Goal: Use online tool/utility: Utilize a website feature to perform a specific function

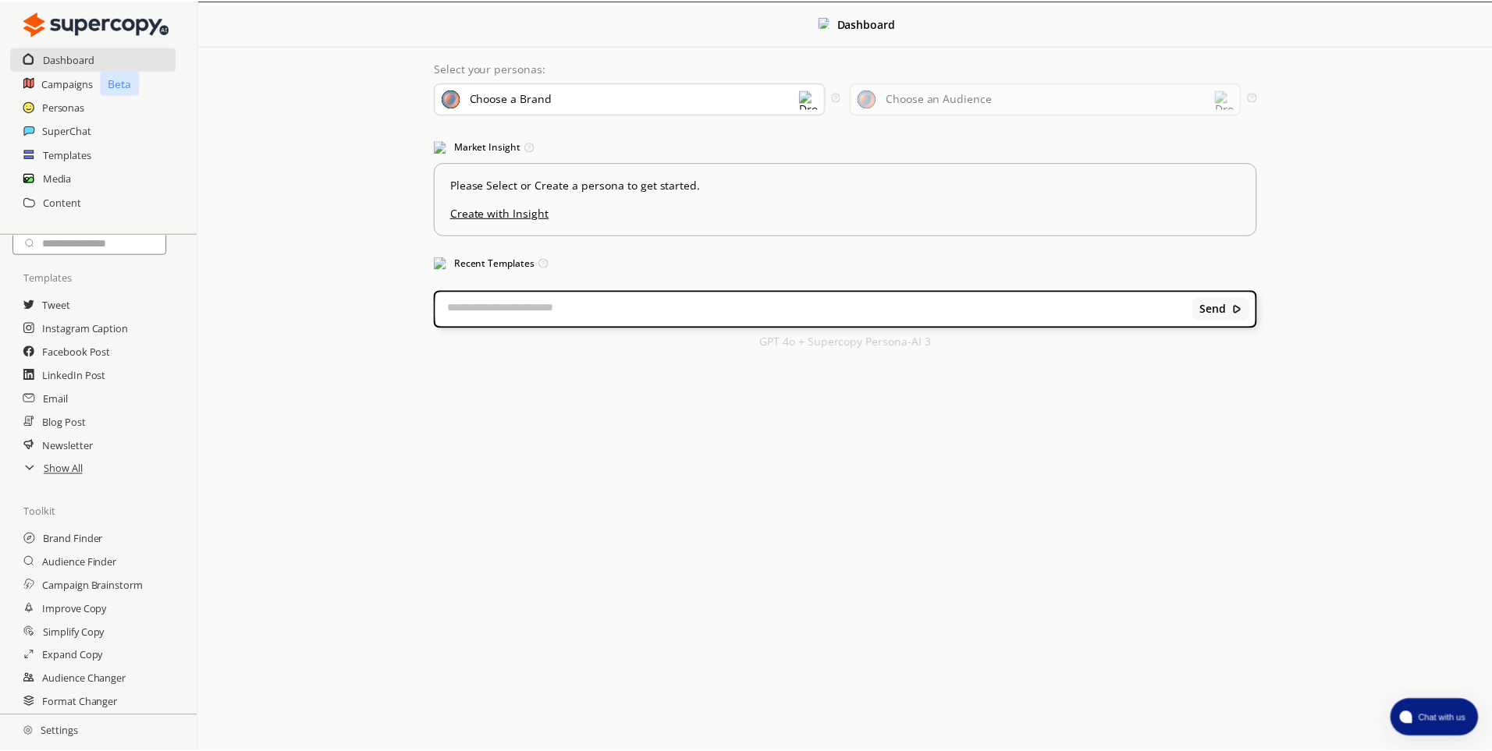
scroll to position [52, 0]
click at [48, 734] on h2 "Settings" at bounding box center [50, 731] width 101 height 31
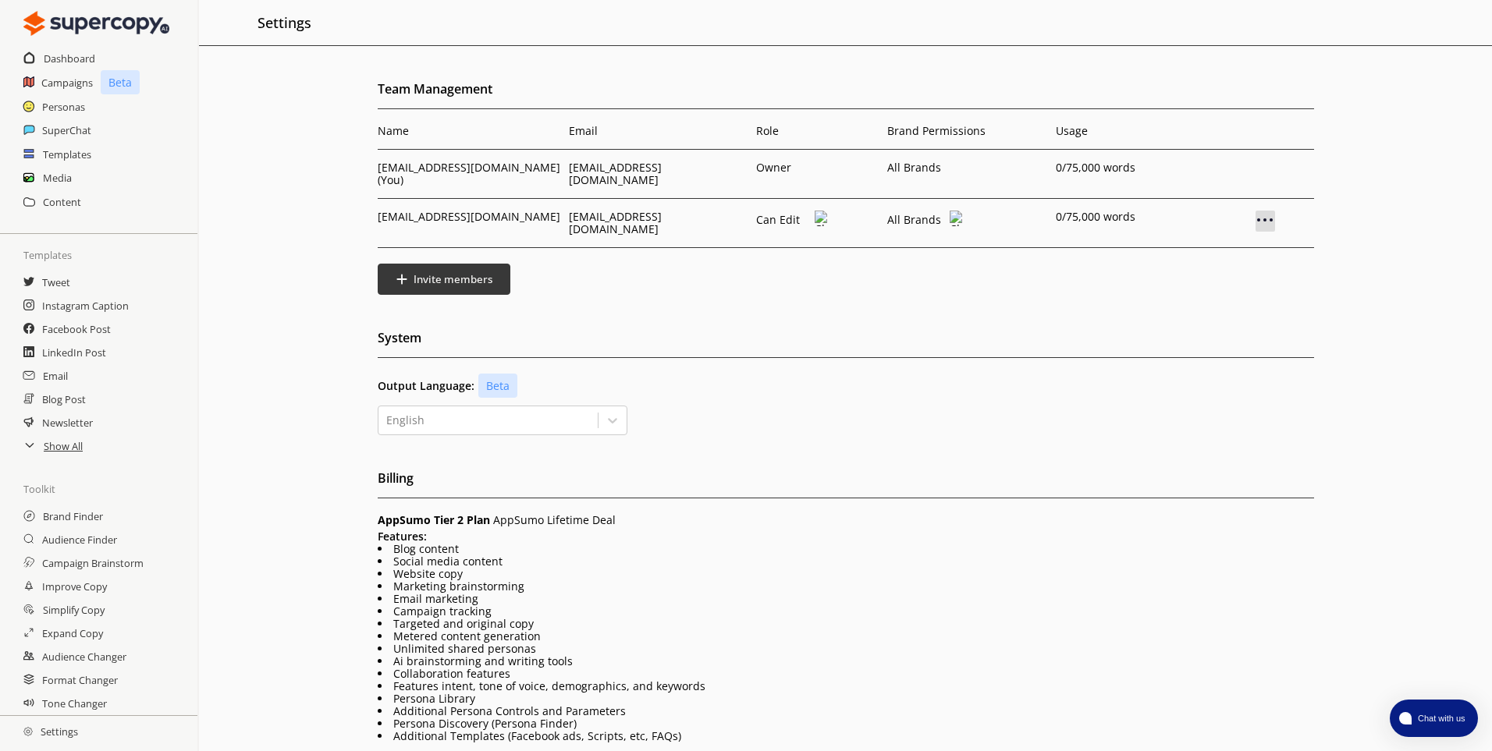
click at [1265, 211] on img at bounding box center [1264, 220] width 19 height 19
click at [1265, 240] on p "Remove User" at bounding box center [1263, 246] width 75 height 12
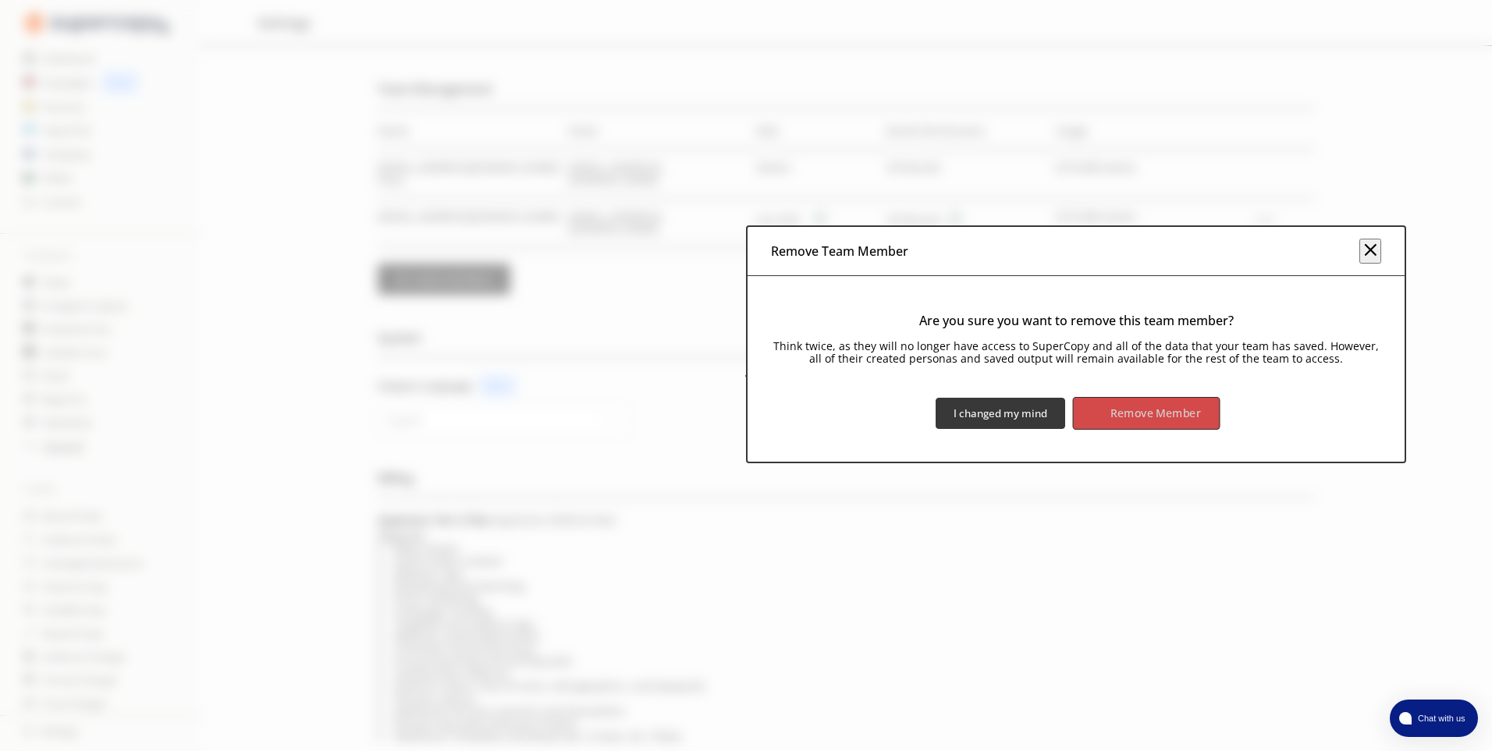
click at [1159, 410] on b "Remove Member" at bounding box center [1156, 413] width 90 height 15
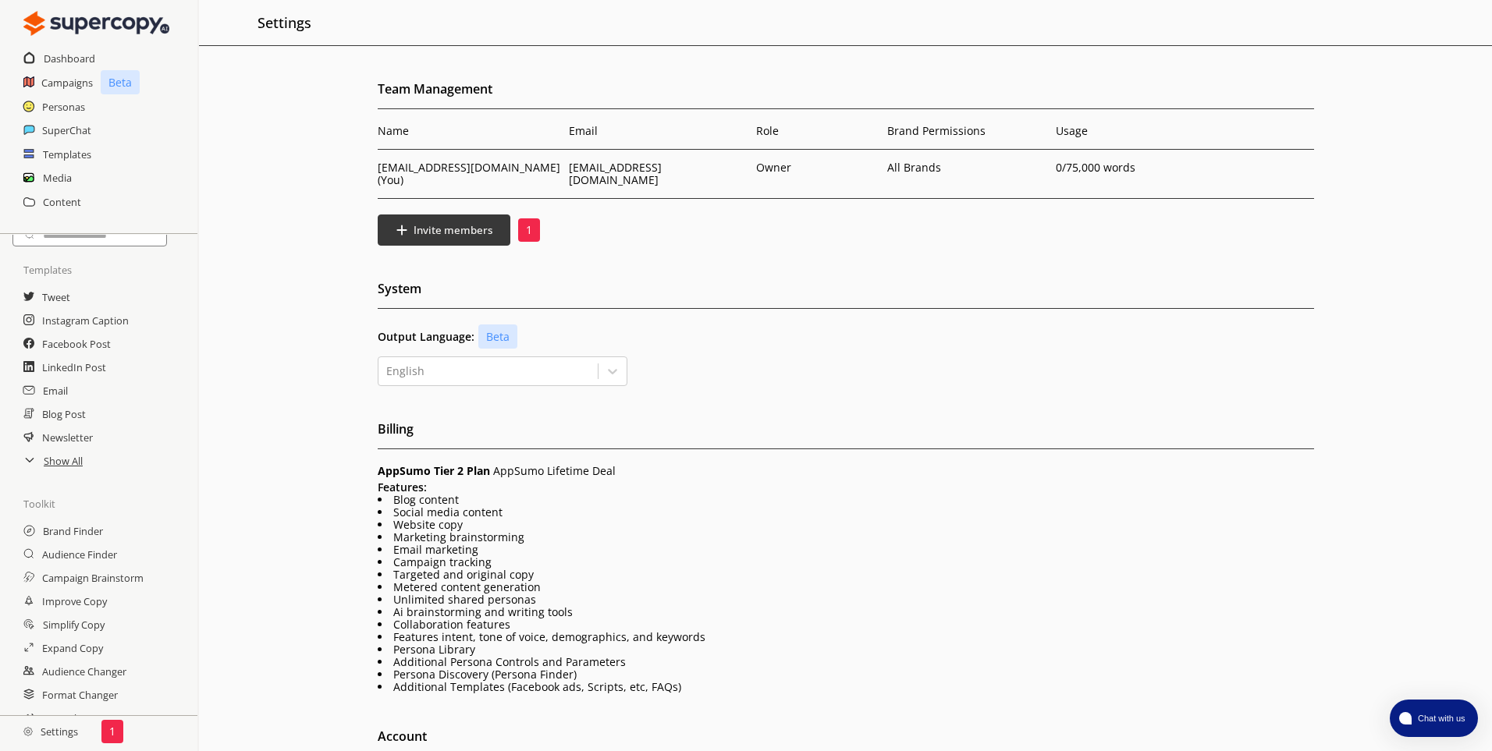
scroll to position [52, 0]
click at [66, 732] on h2 "Settings" at bounding box center [50, 731] width 101 height 31
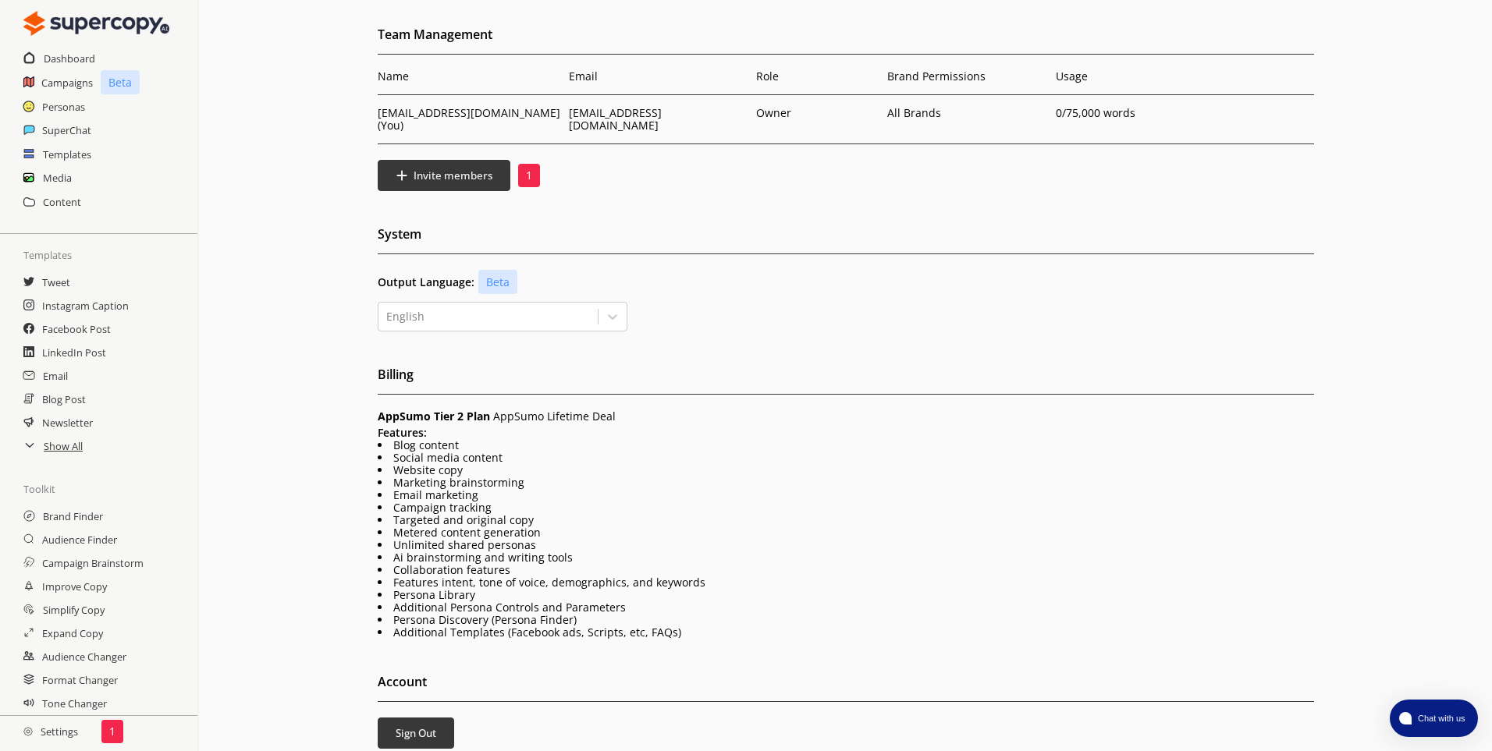
scroll to position [133, 0]
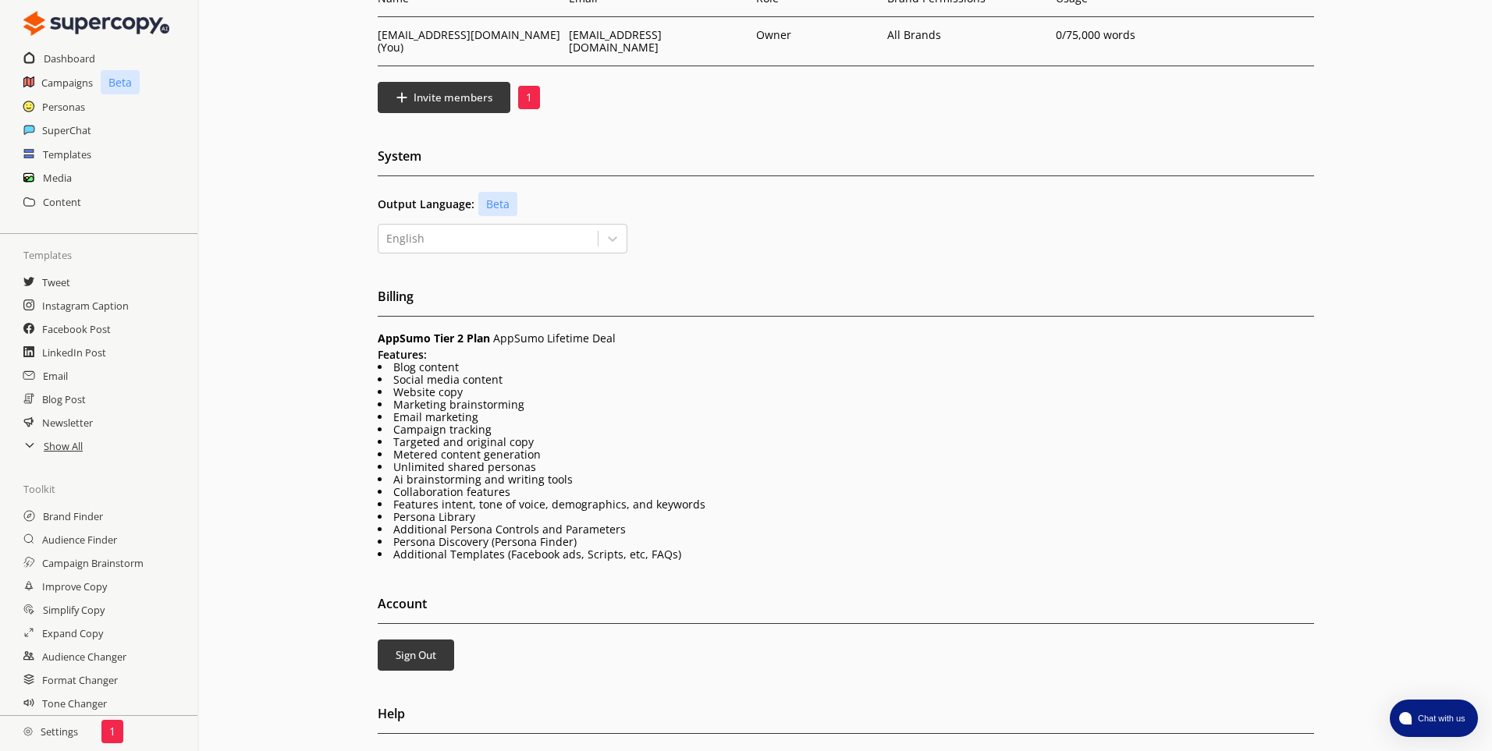
click at [565, 449] on li "Metered content generation" at bounding box center [846, 455] width 936 height 12
click at [80, 516] on h2 "Brand Finder" at bounding box center [74, 516] width 62 height 23
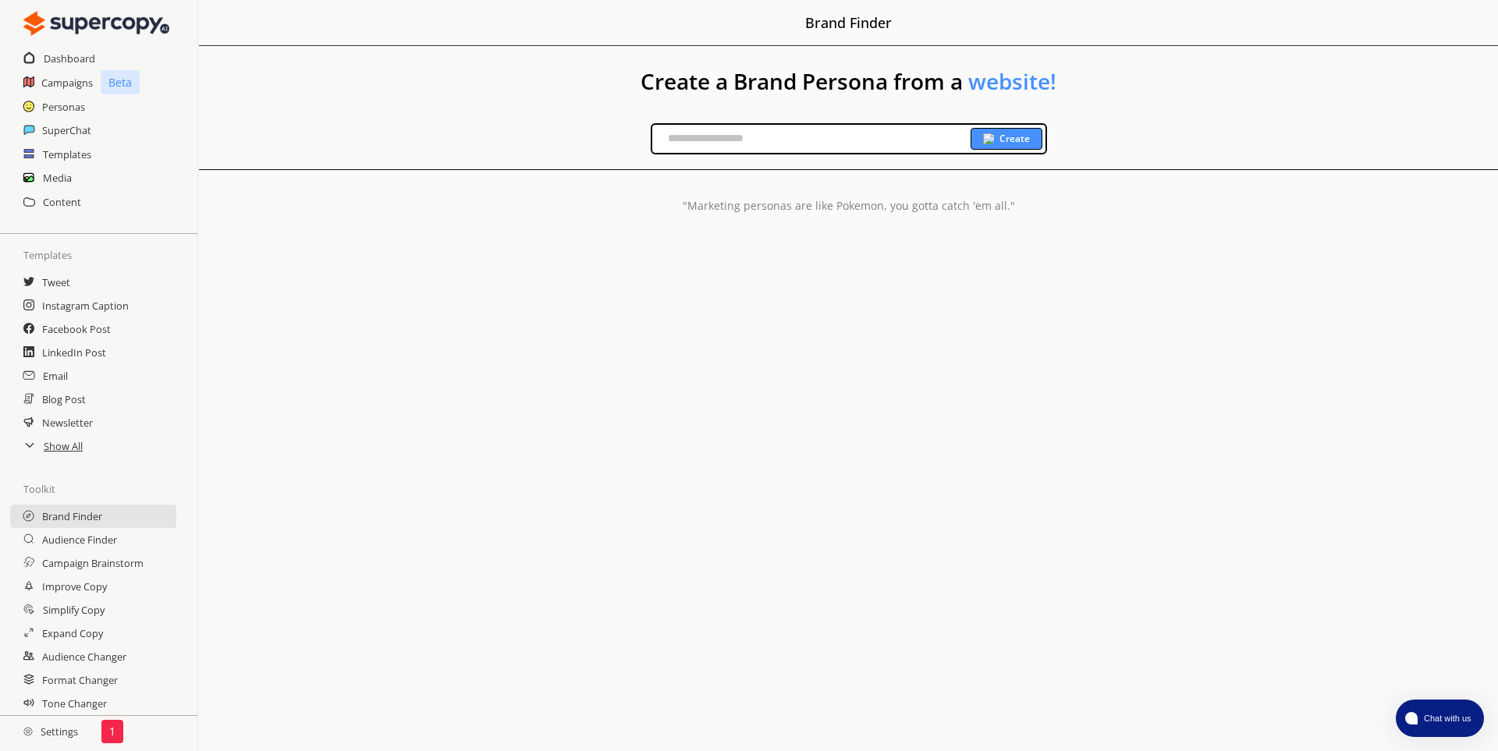
click at [736, 137] on input "text" at bounding box center [811, 138] width 318 height 23
type input "*"
type input "**********"
click at [1004, 136] on b "Create" at bounding box center [1014, 139] width 30 height 12
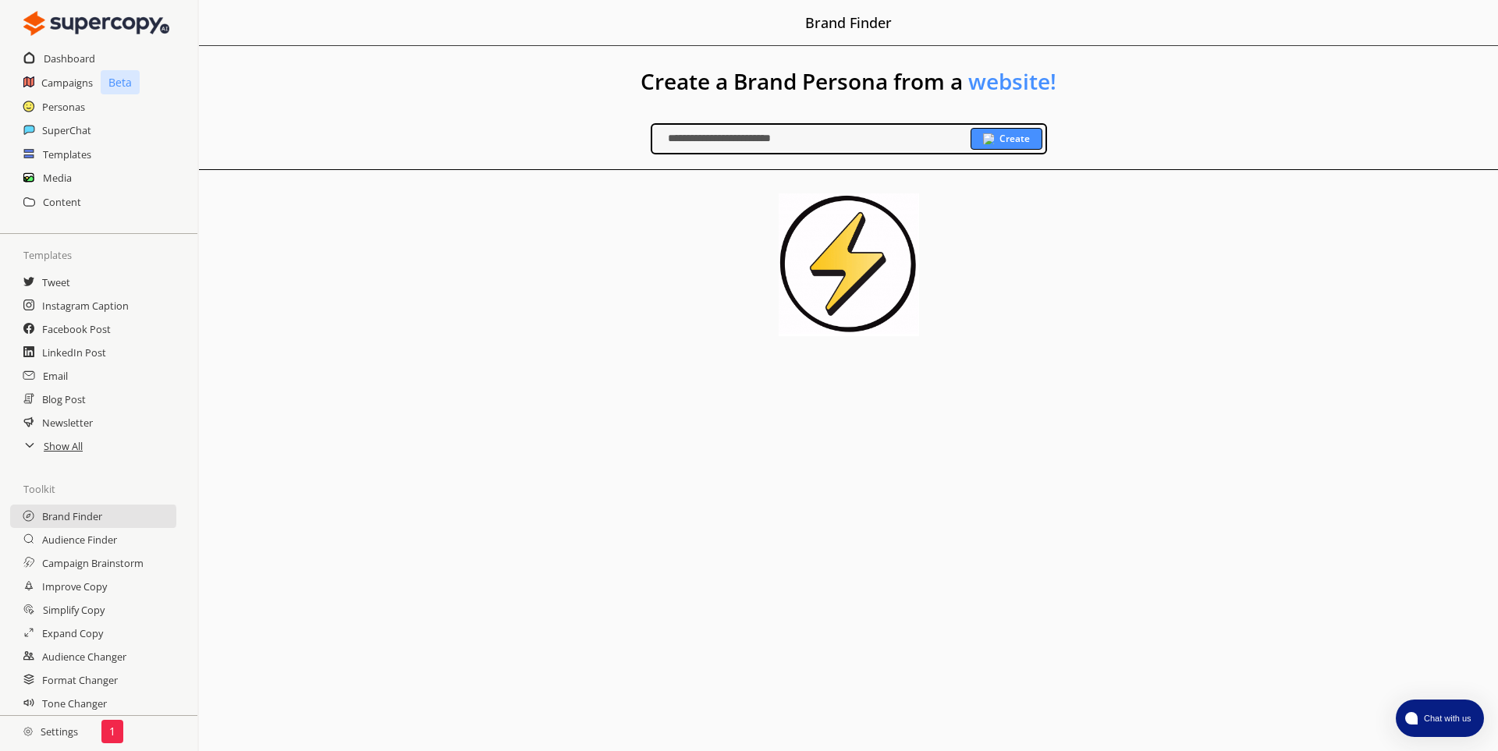
click at [1026, 141] on b "Create" at bounding box center [1014, 139] width 30 height 12
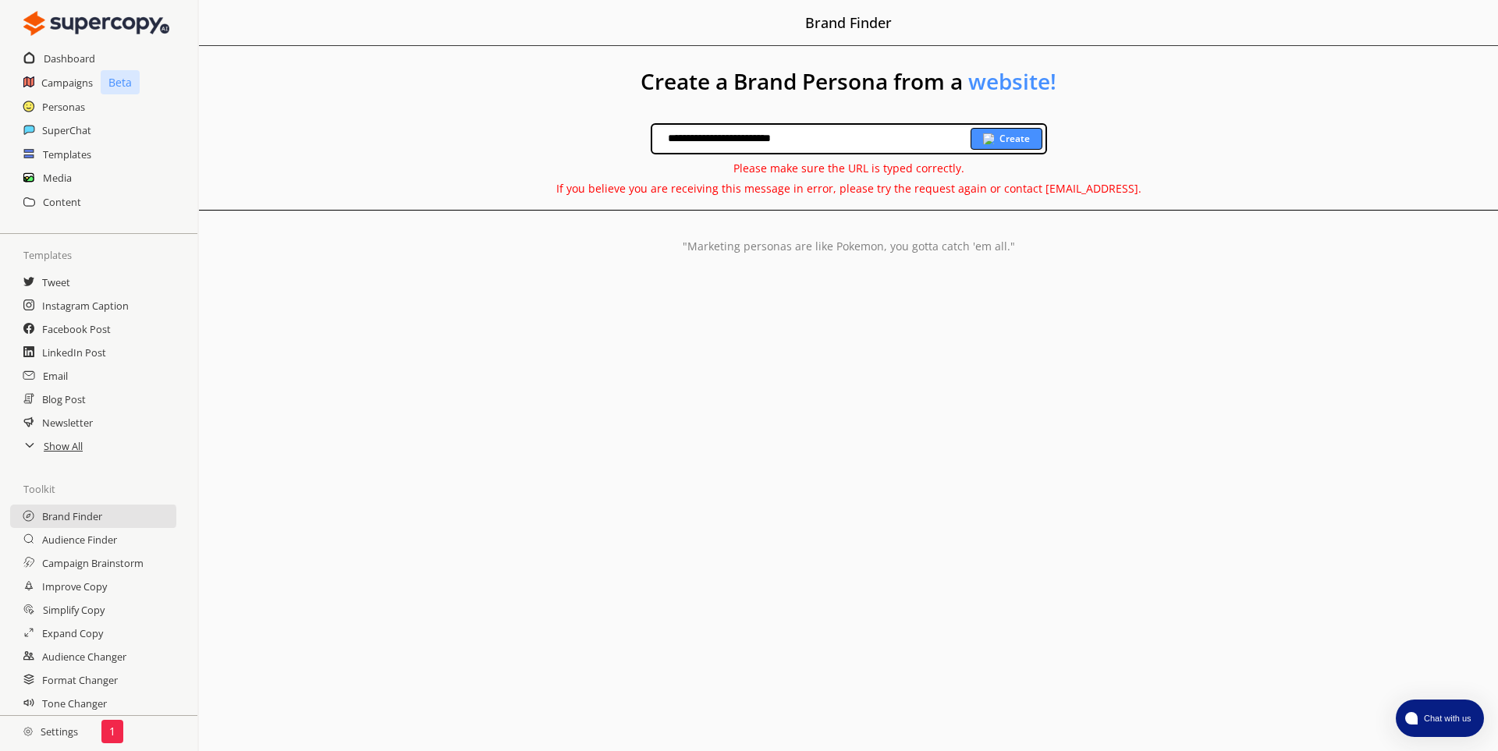
click at [1016, 137] on b "Create" at bounding box center [1014, 139] width 30 height 12
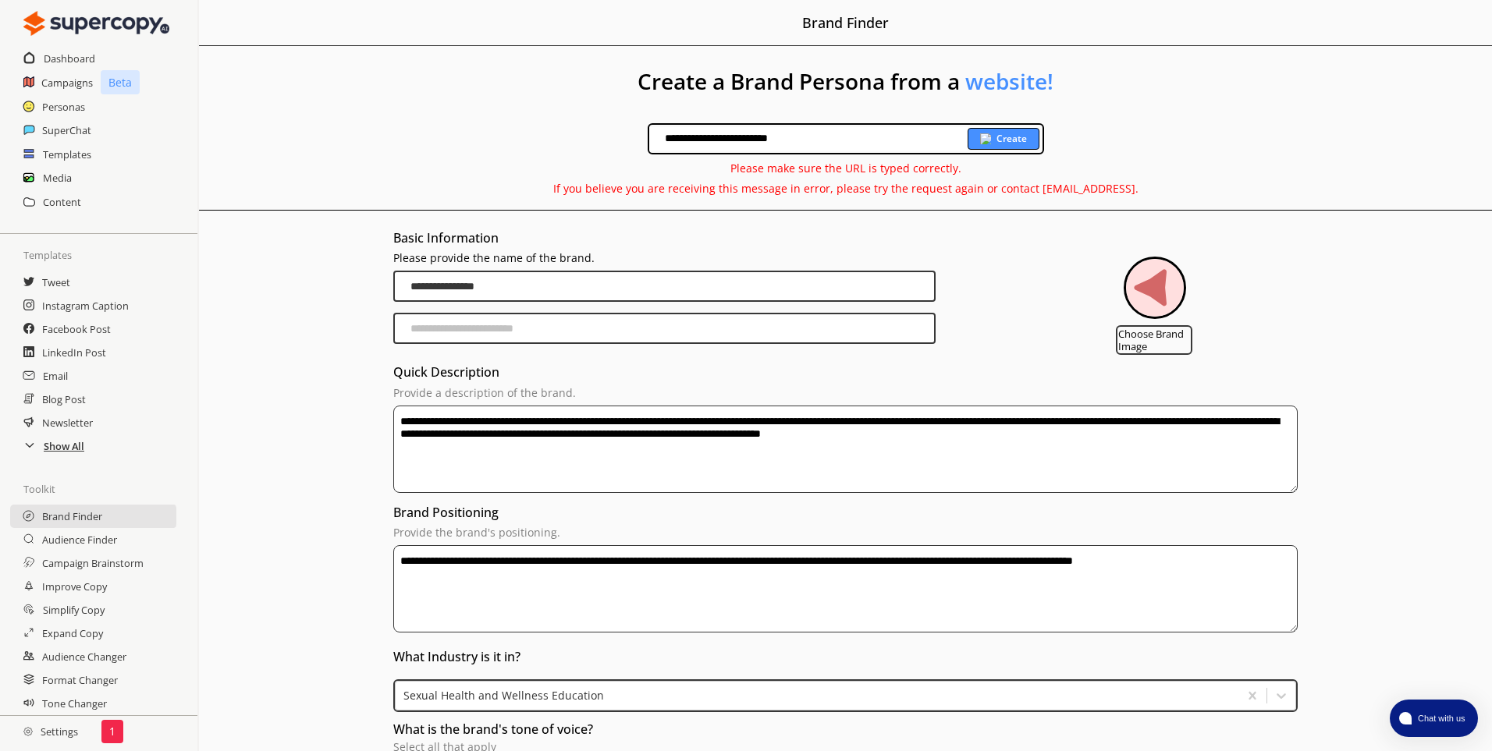
click at [64, 445] on h2 "Show All" at bounding box center [64, 446] width 41 height 23
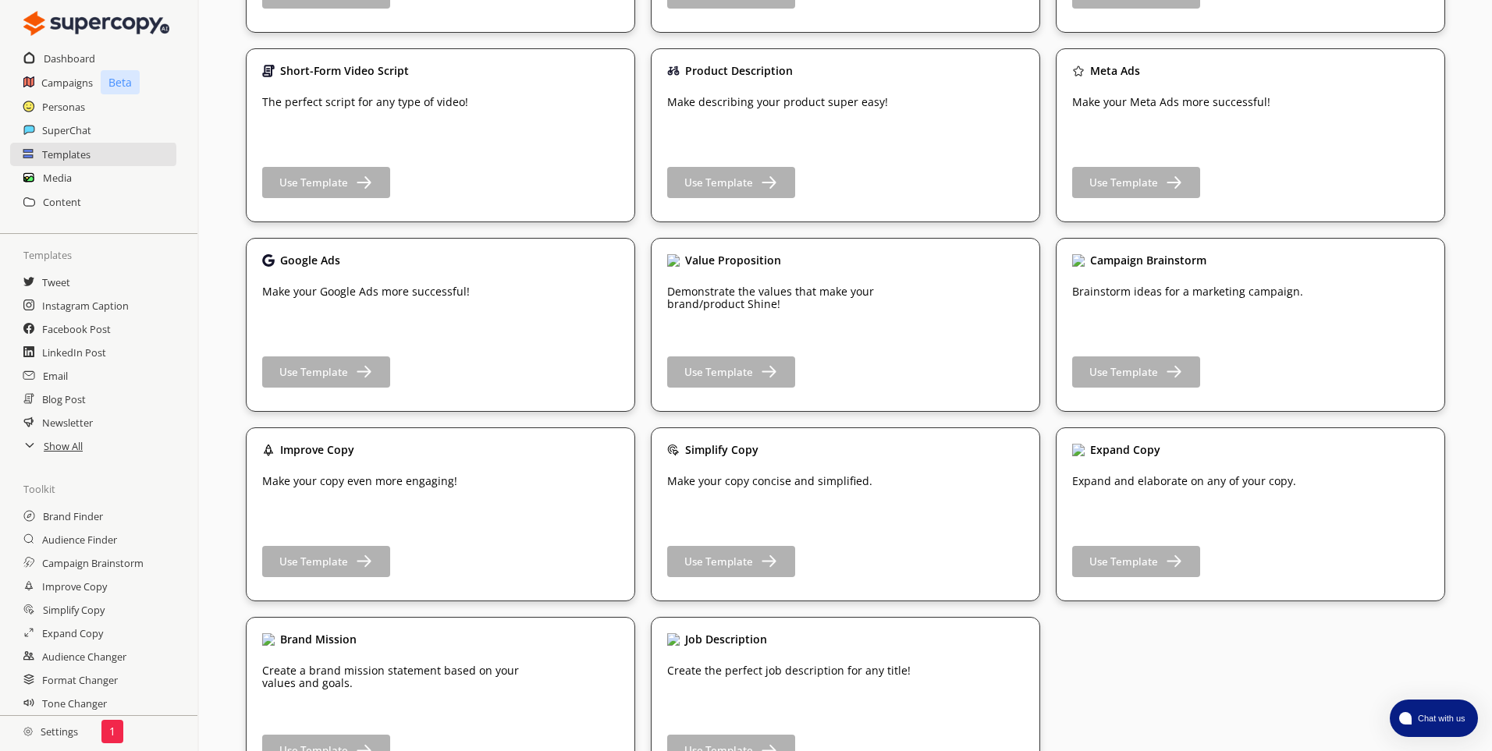
scroll to position [2222, 0]
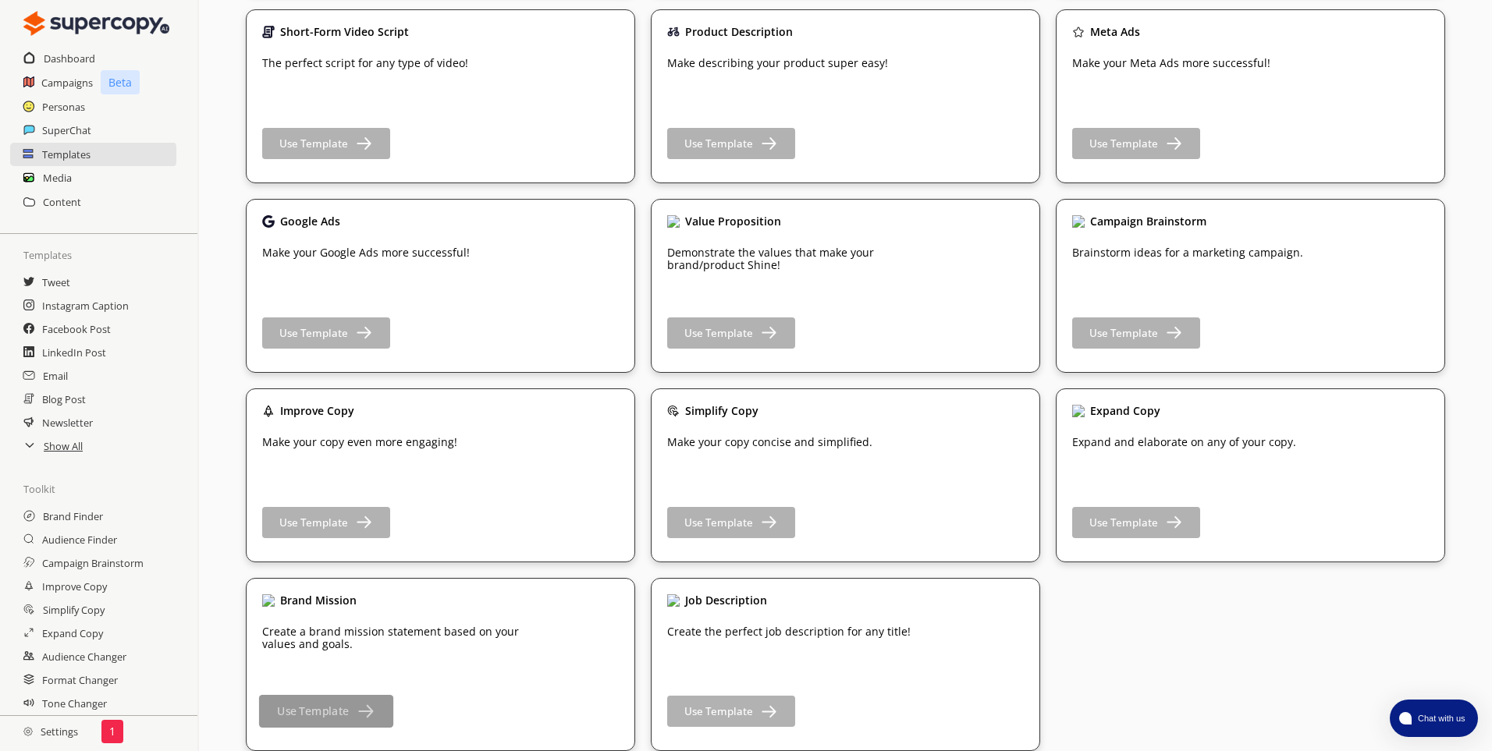
click at [319, 707] on b "Use Template" at bounding box center [313, 711] width 72 height 15
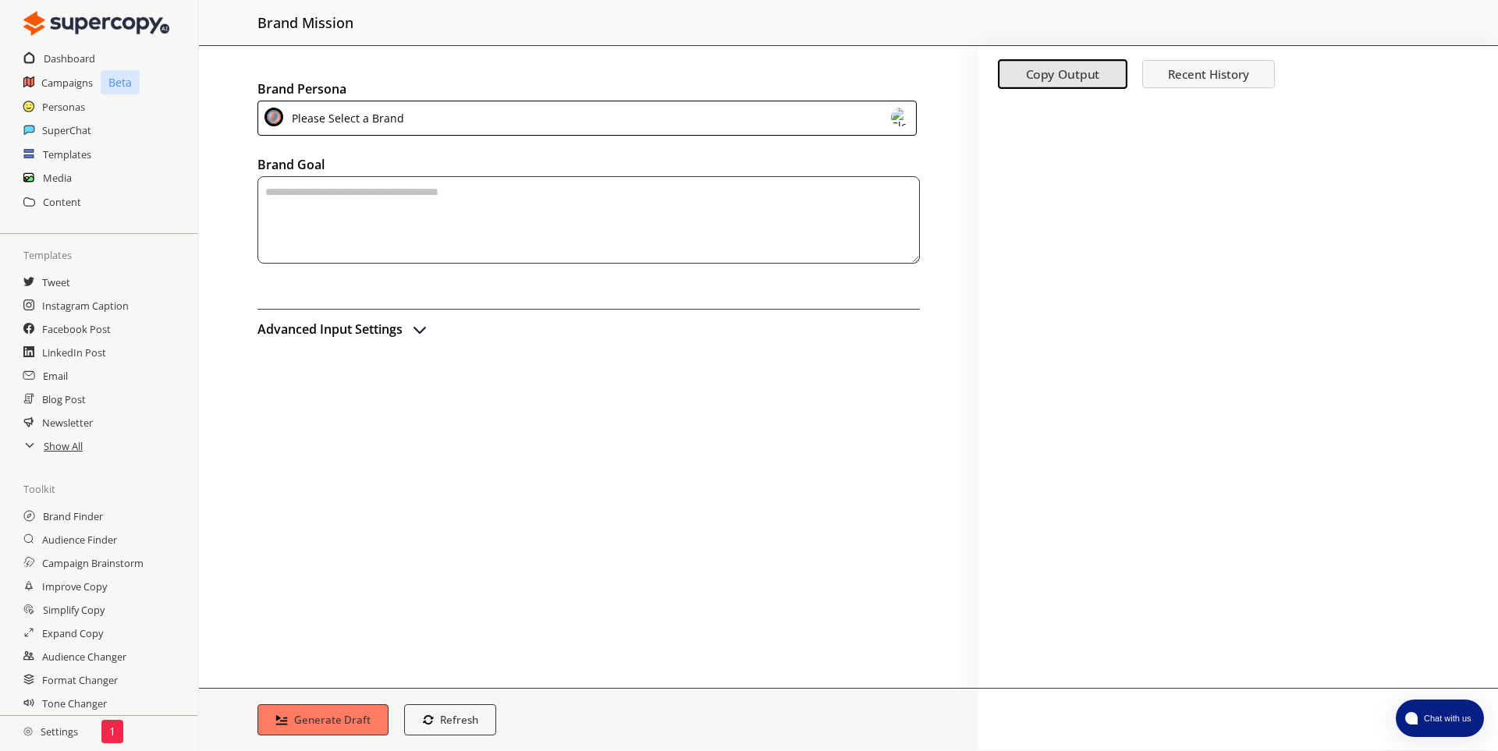
click at [494, 105] on div "Please Select a Brand" at bounding box center [586, 118] width 659 height 35
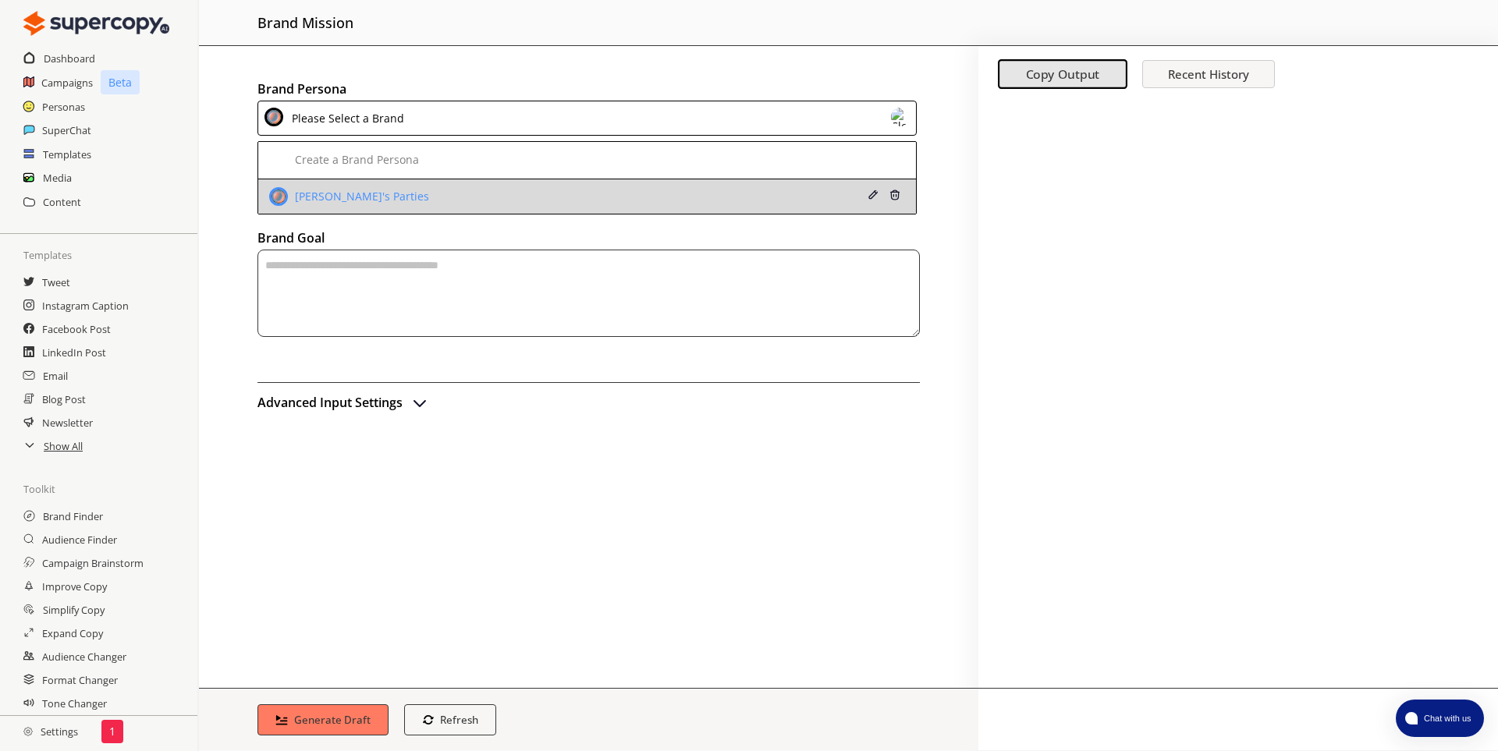
click at [383, 200] on div "Pepper's Parties" at bounding box center [527, 196] width 517 height 19
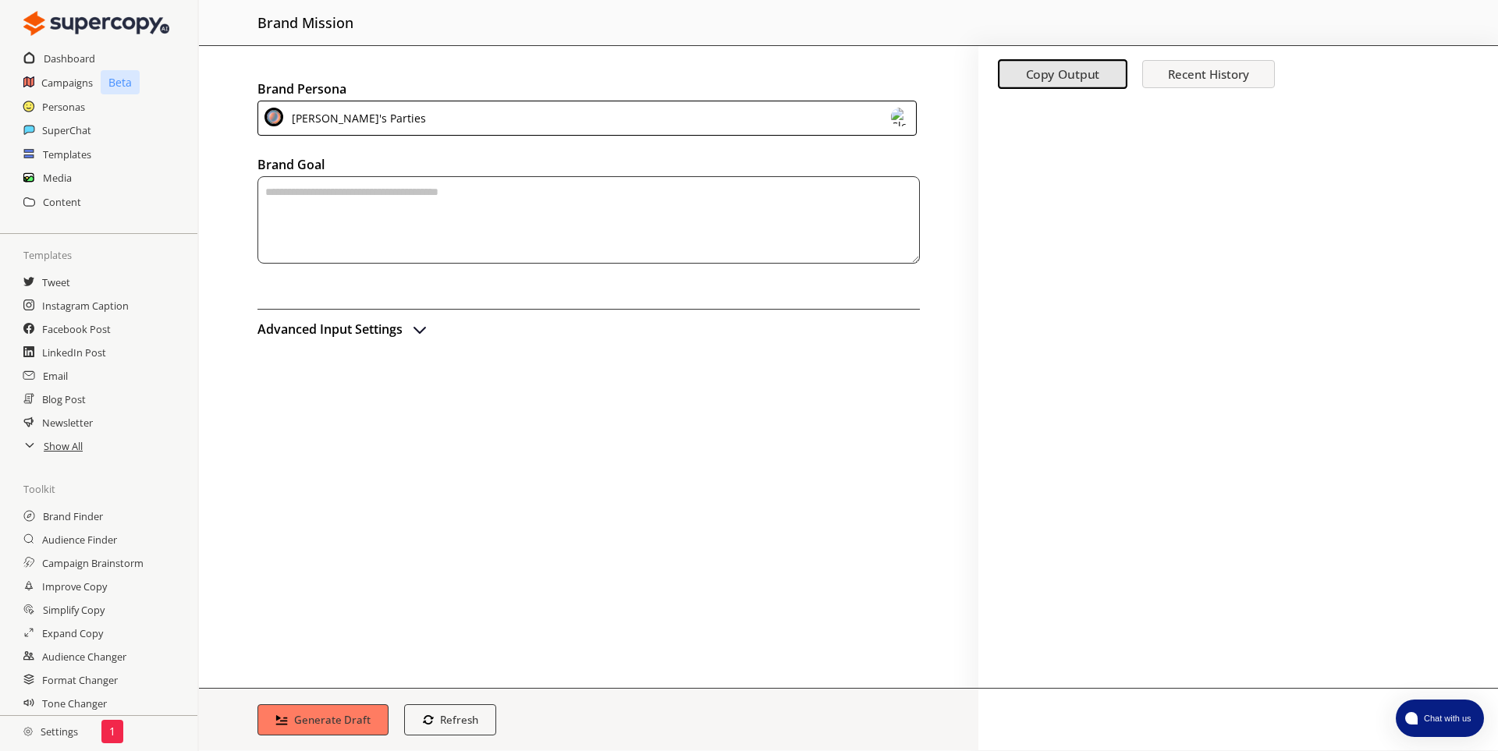
click at [424, 331] on img "advanced-inputs" at bounding box center [419, 329] width 19 height 19
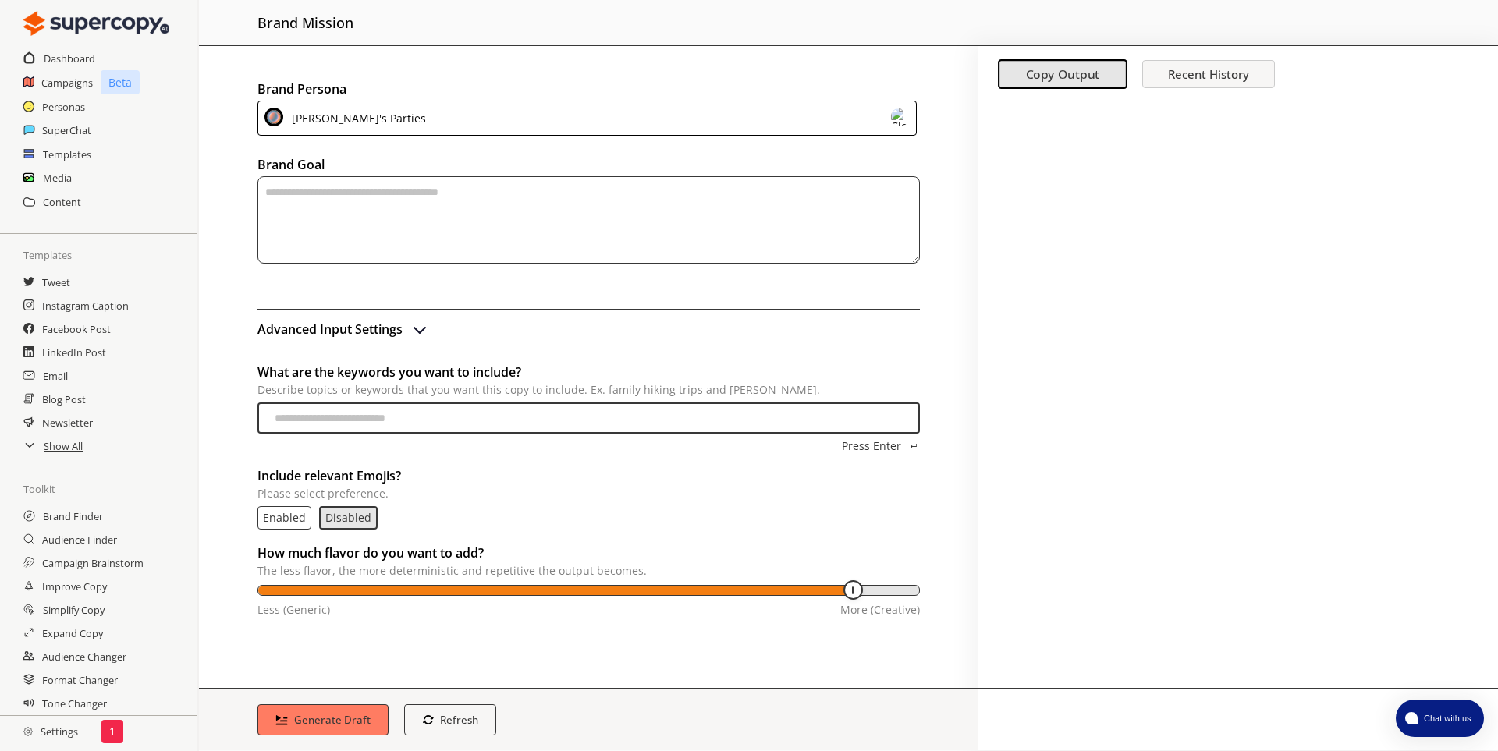
click at [1124, 399] on div at bounding box center [1238, 394] width 520 height 587
click at [68, 105] on h2 "Personas" at bounding box center [64, 106] width 44 height 23
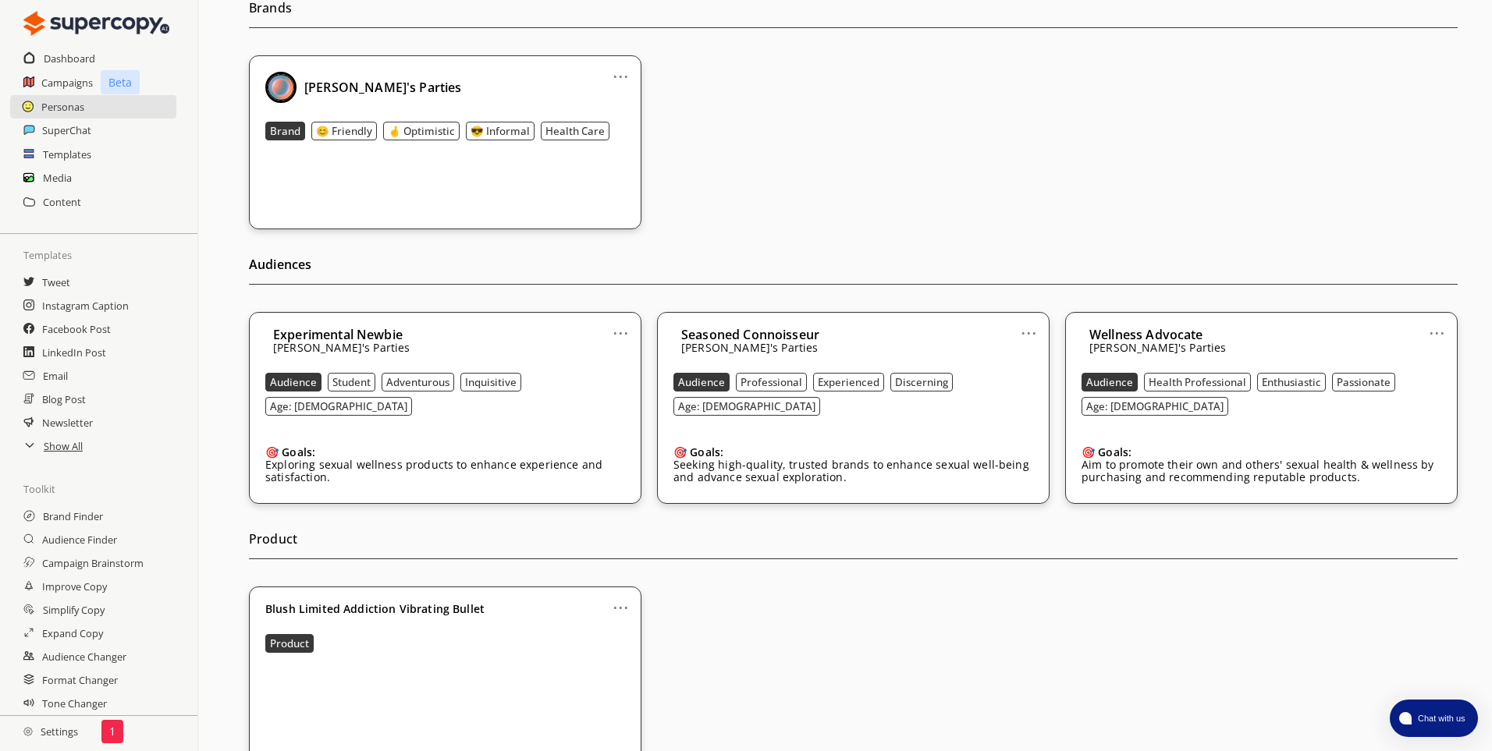
scroll to position [196, 0]
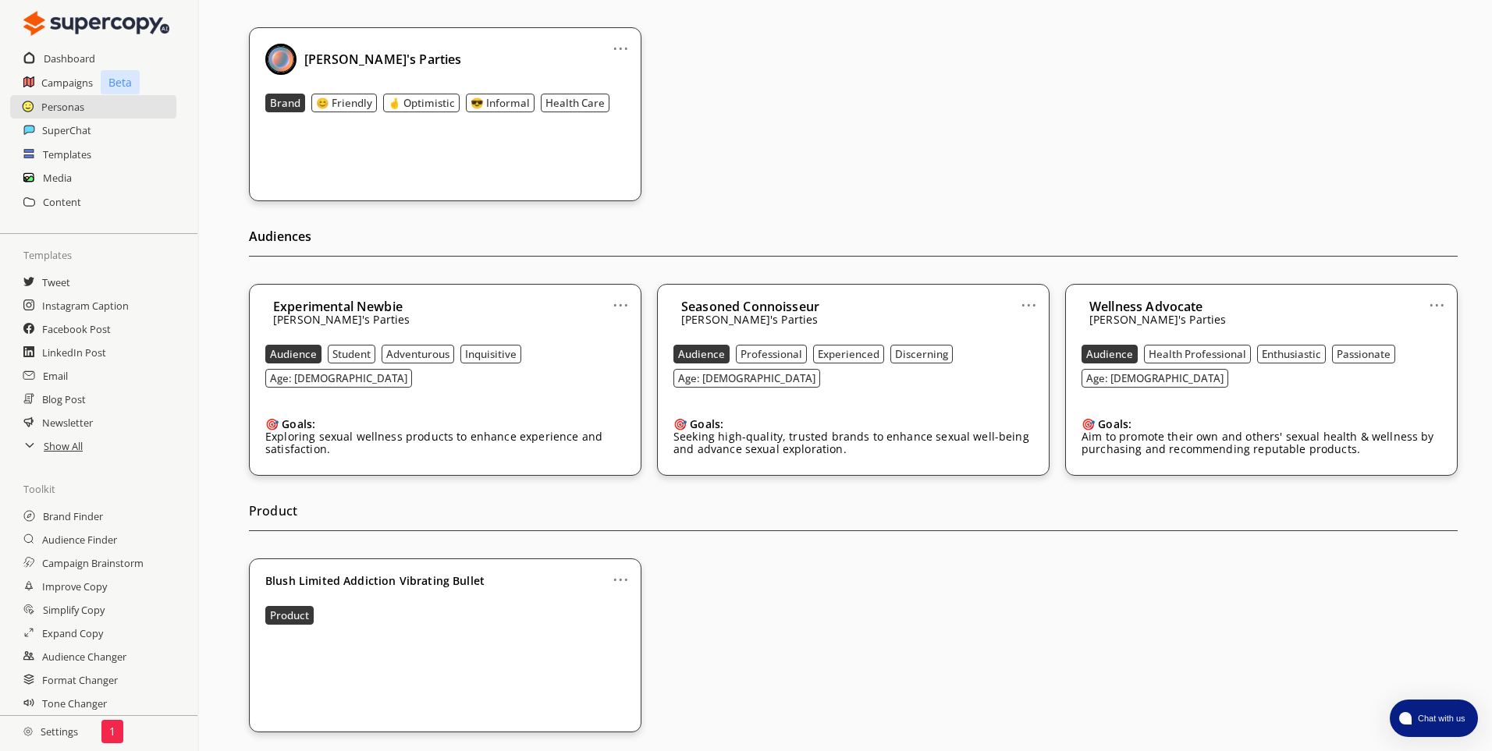
click at [627, 580] on link "..." at bounding box center [620, 573] width 16 height 12
click at [885, 633] on div "... Blush Limited Addiction Vibrating Bullet Product" at bounding box center [853, 646] width 1208 height 174
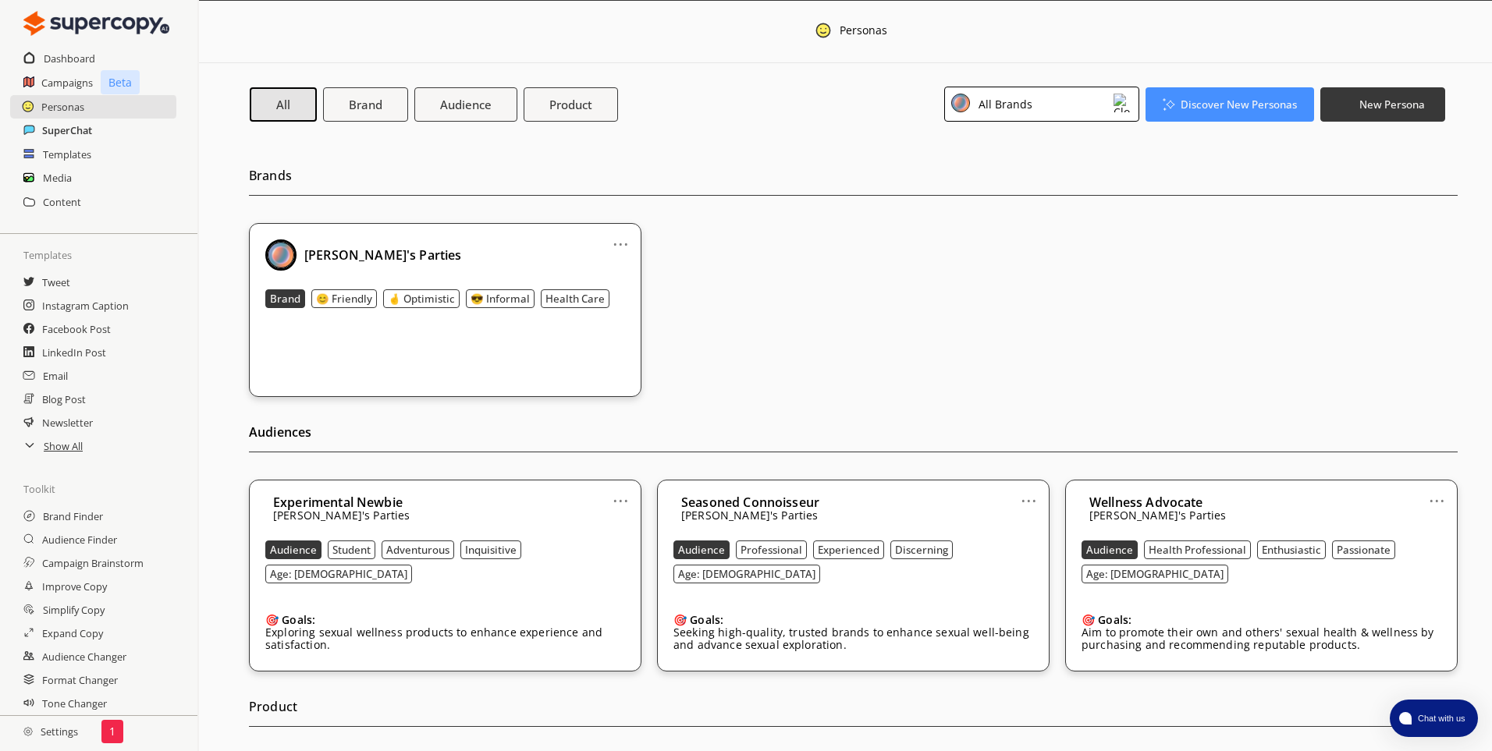
click at [62, 129] on h2 "SuperChat" at bounding box center [67, 130] width 50 height 23
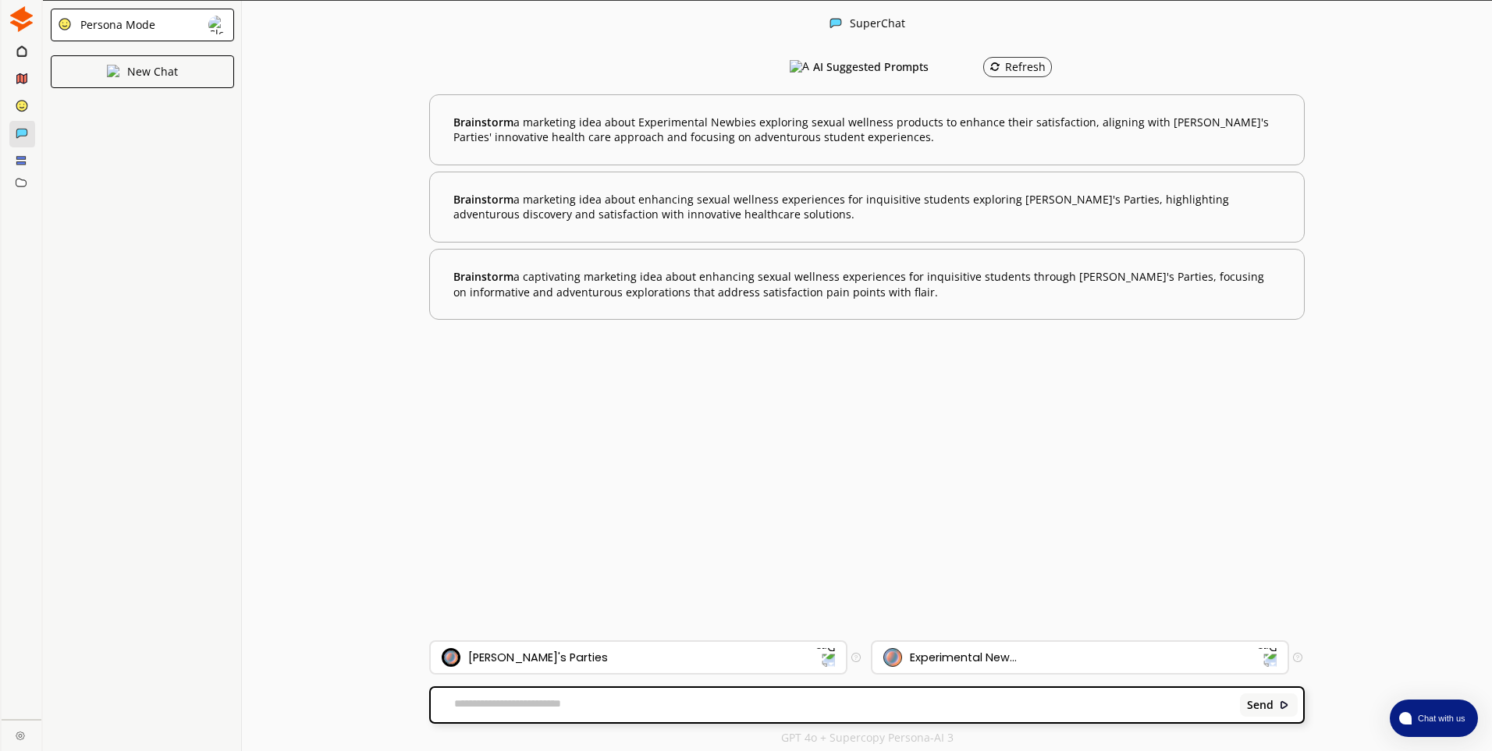
click at [219, 25] on img at bounding box center [217, 25] width 19 height 19
click at [76, 222] on div "Persona Mode New Chat" at bounding box center [142, 376] width 199 height 751
click at [17, 48] on icon at bounding box center [21, 50] width 10 height 12
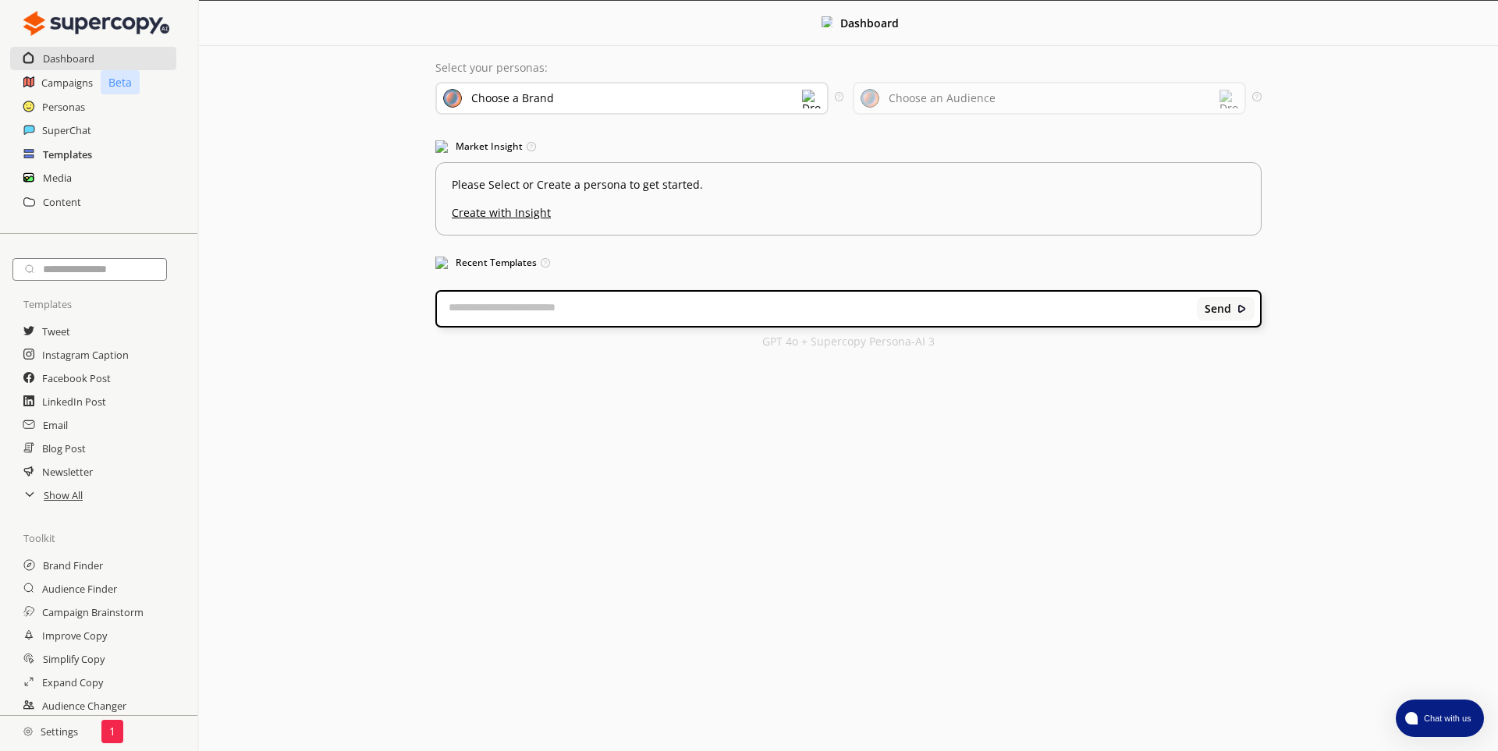
click at [48, 159] on h2 "Templates" at bounding box center [67, 154] width 49 height 23
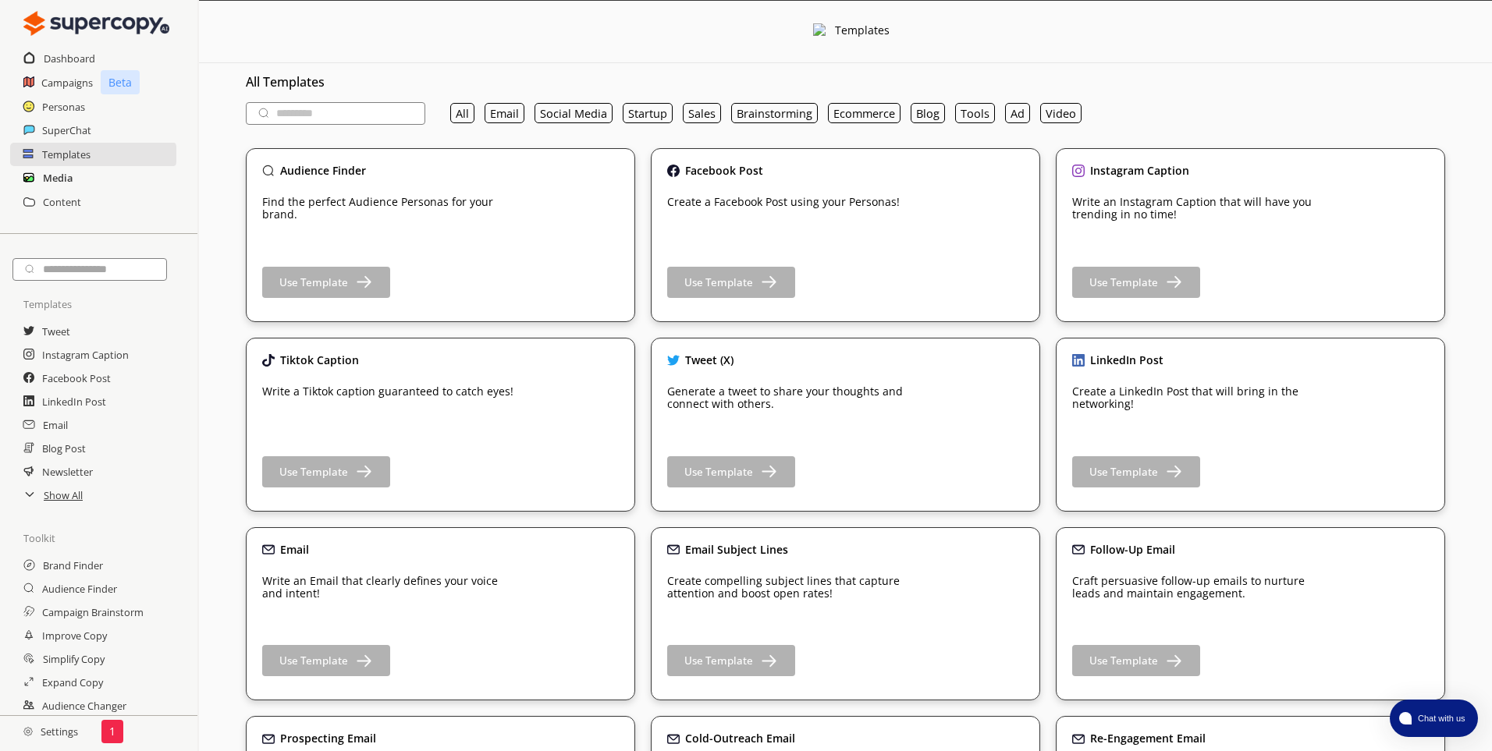
click at [44, 180] on h2 "Media" at bounding box center [58, 177] width 30 height 23
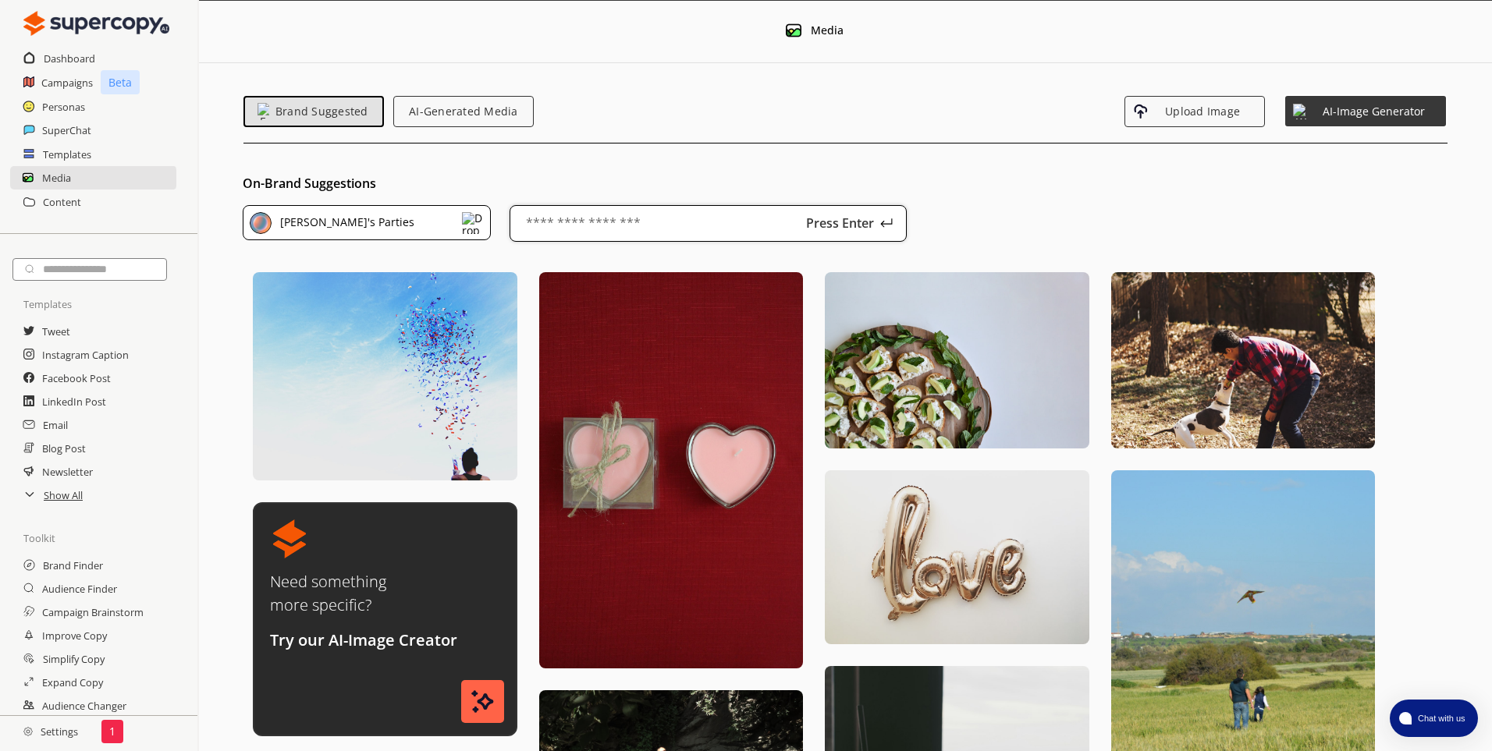
click at [576, 227] on input "text" at bounding box center [707, 223] width 397 height 37
type input "**********"
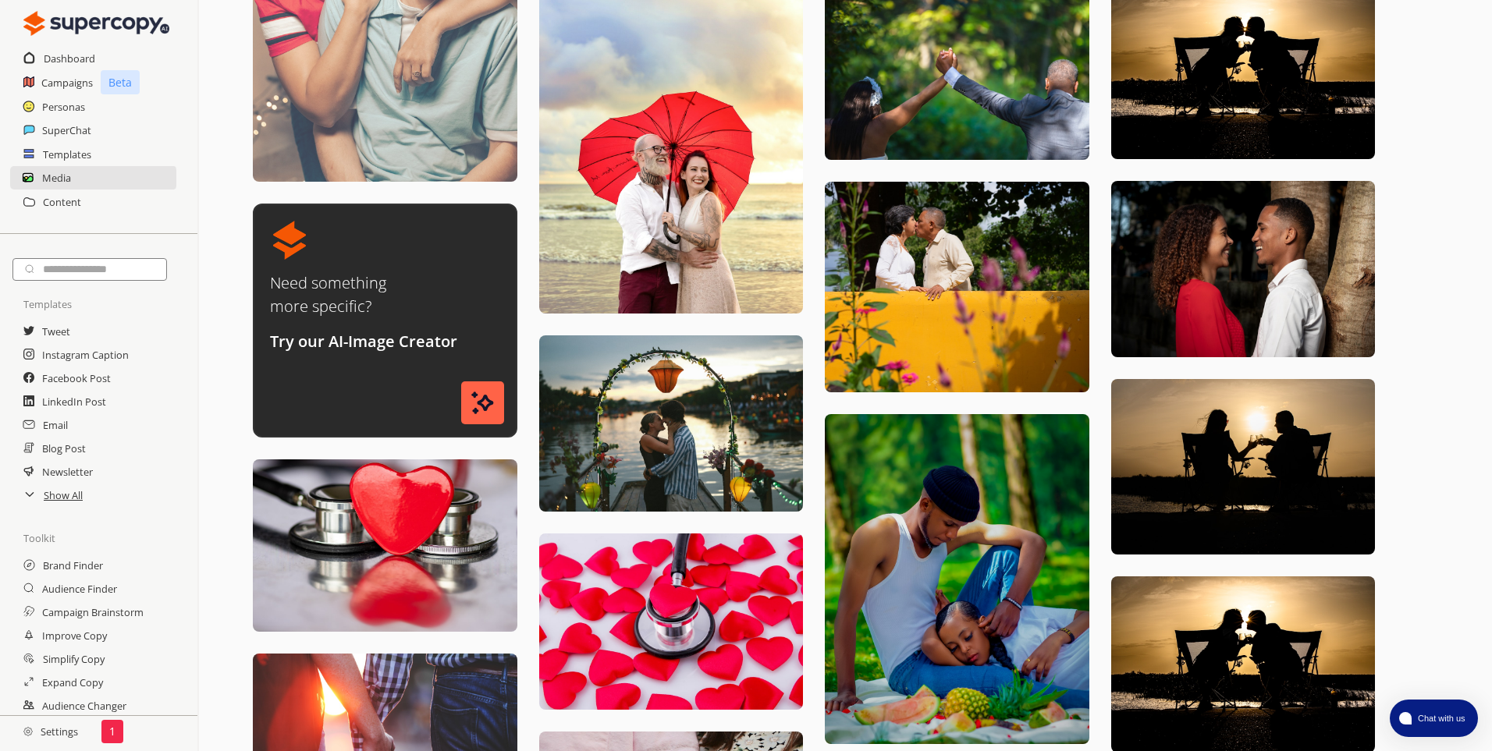
scroll to position [424, 0]
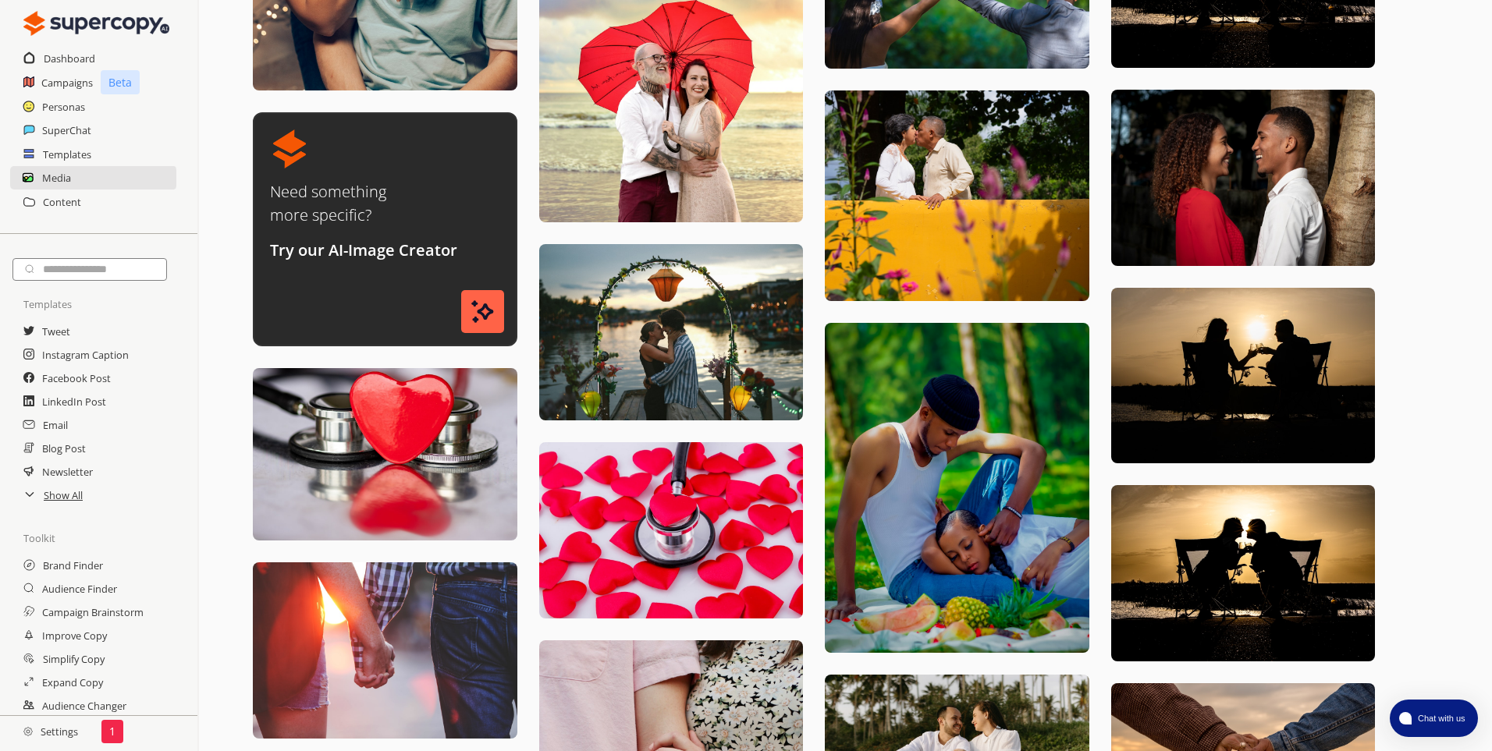
click at [373, 250] on p "Try our AI-Image Creator" at bounding box center [363, 250] width 187 height 27
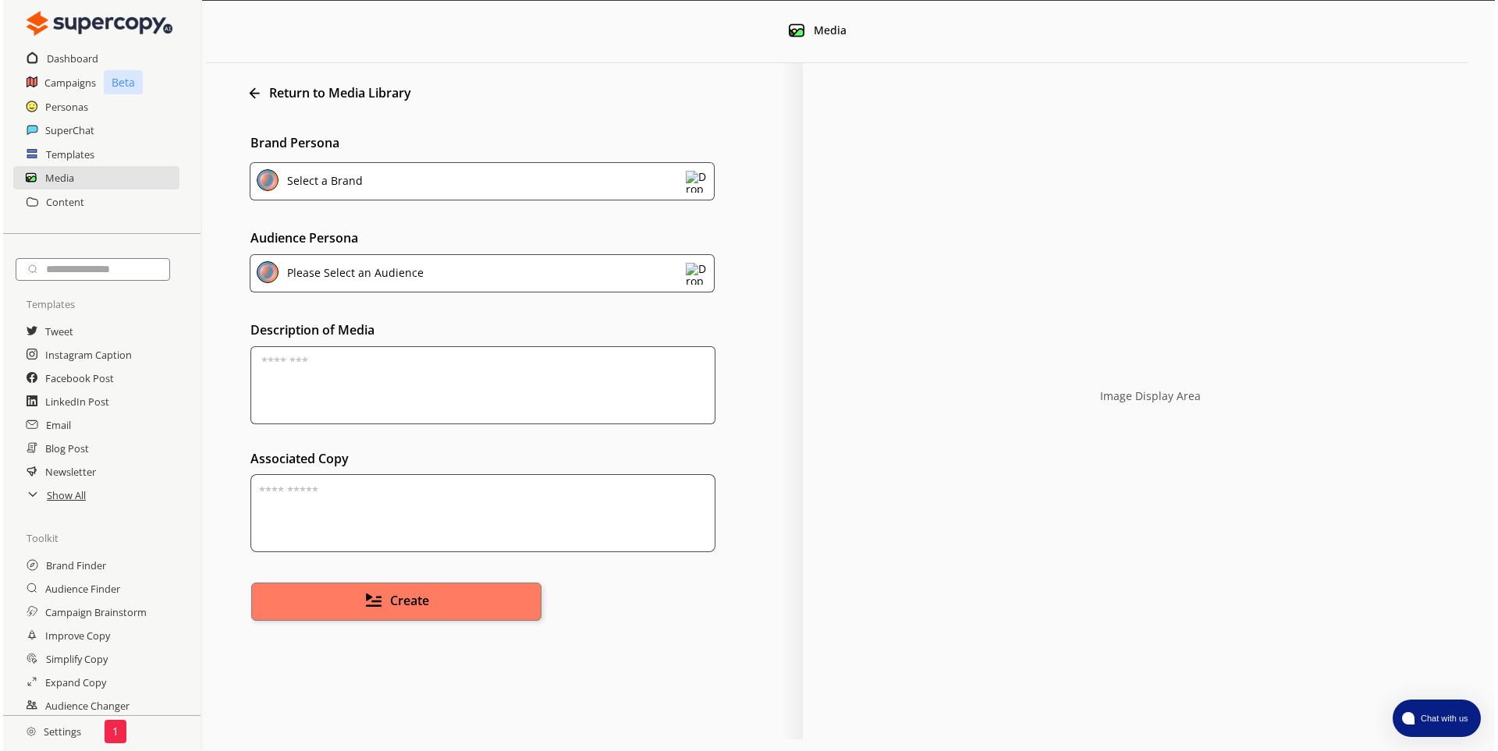
scroll to position [0, 0]
click at [339, 360] on textarea at bounding box center [480, 385] width 466 height 78
paste textarea "**********"
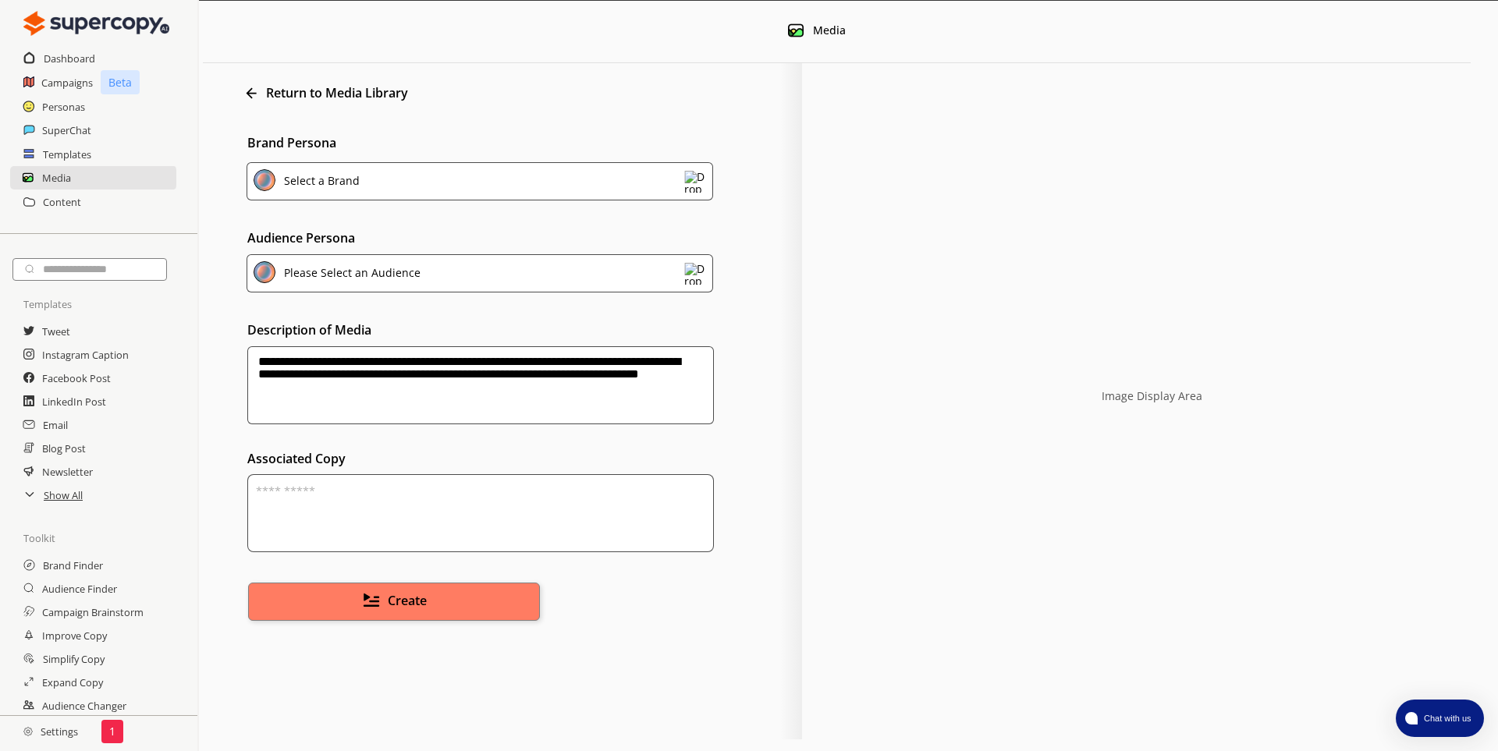
type textarea "**********"
click at [698, 177] on img at bounding box center [695, 182] width 22 height 22
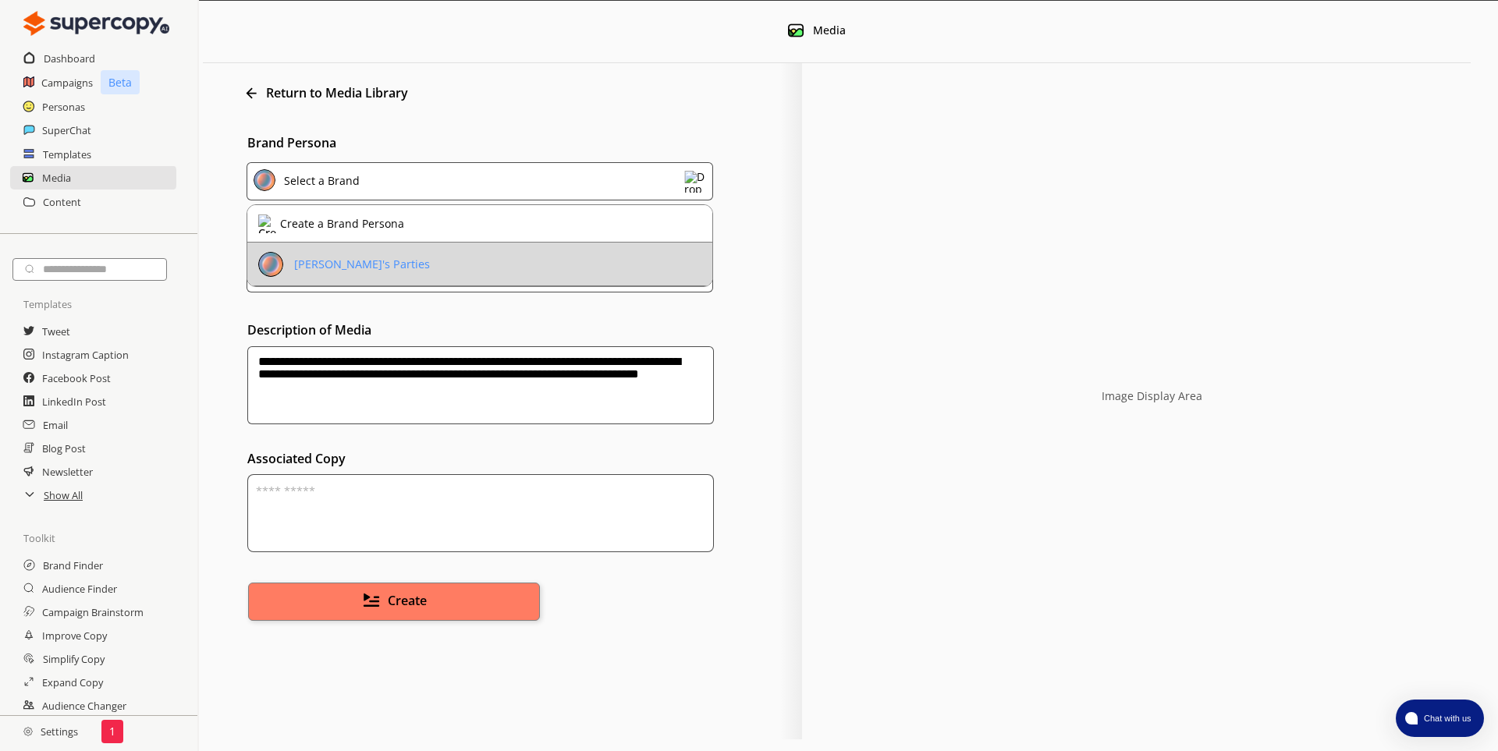
click at [647, 272] on li "Pepper's Parties" at bounding box center [479, 265] width 465 height 44
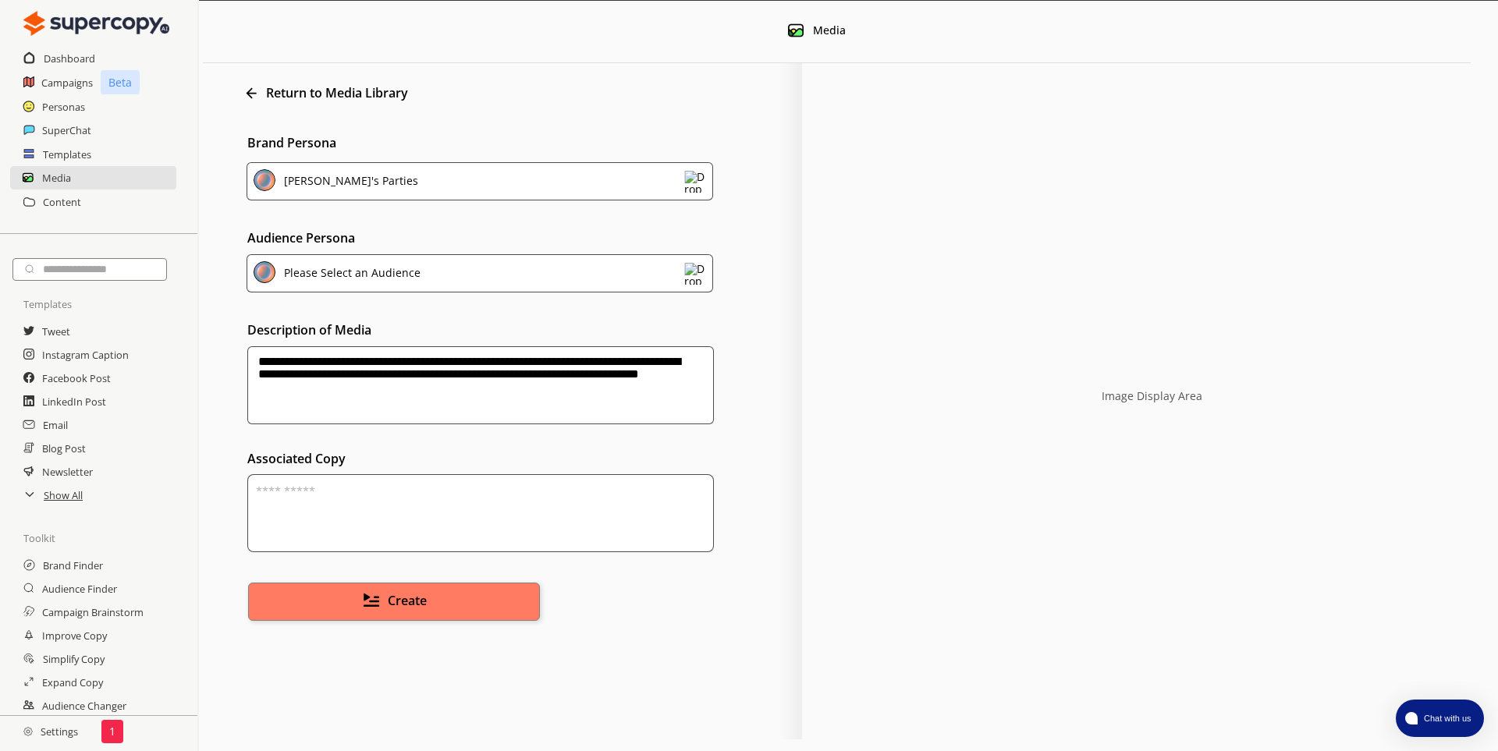
click at [647, 272] on div "Please Select an Audience" at bounding box center [480, 273] width 466 height 38
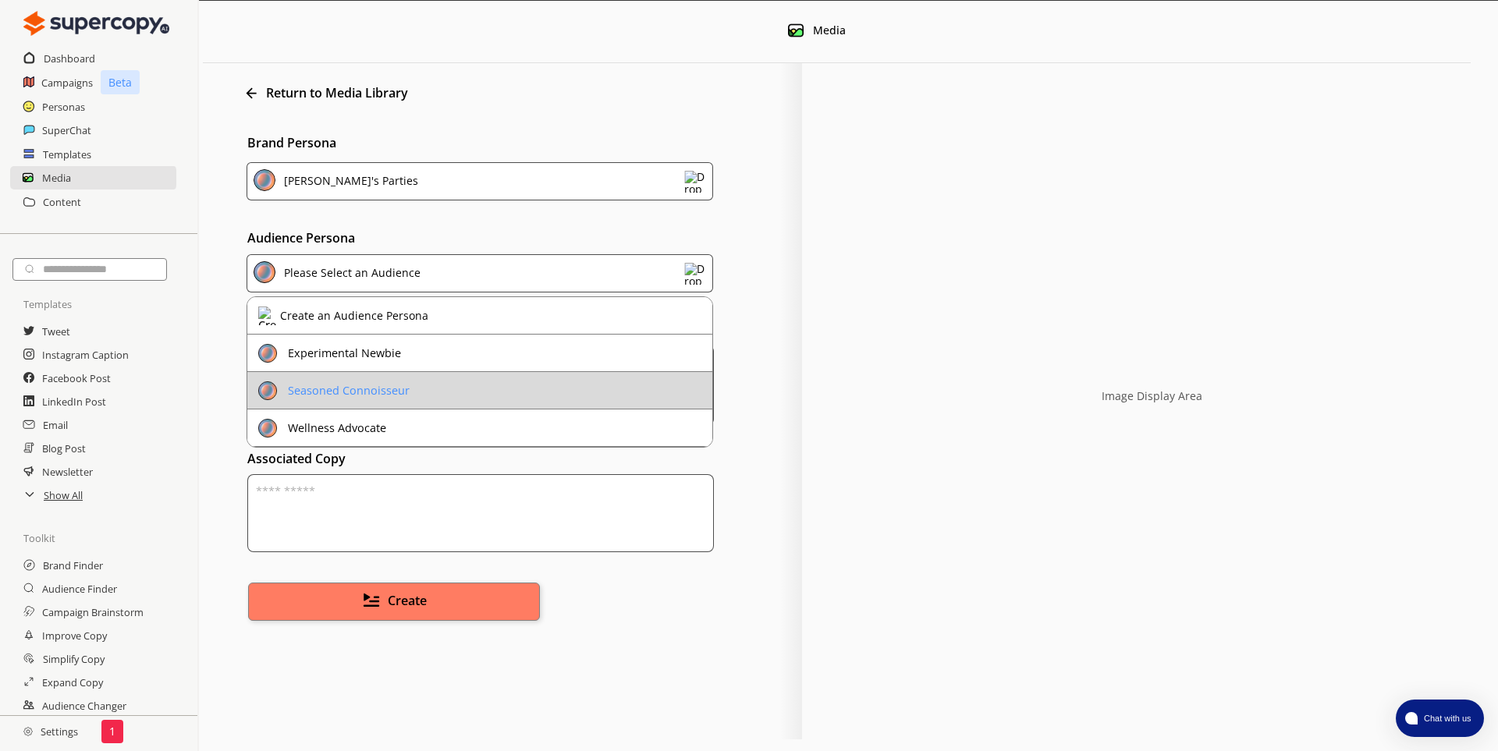
click at [417, 393] on li "Seasoned Connoisseur" at bounding box center [479, 390] width 465 height 37
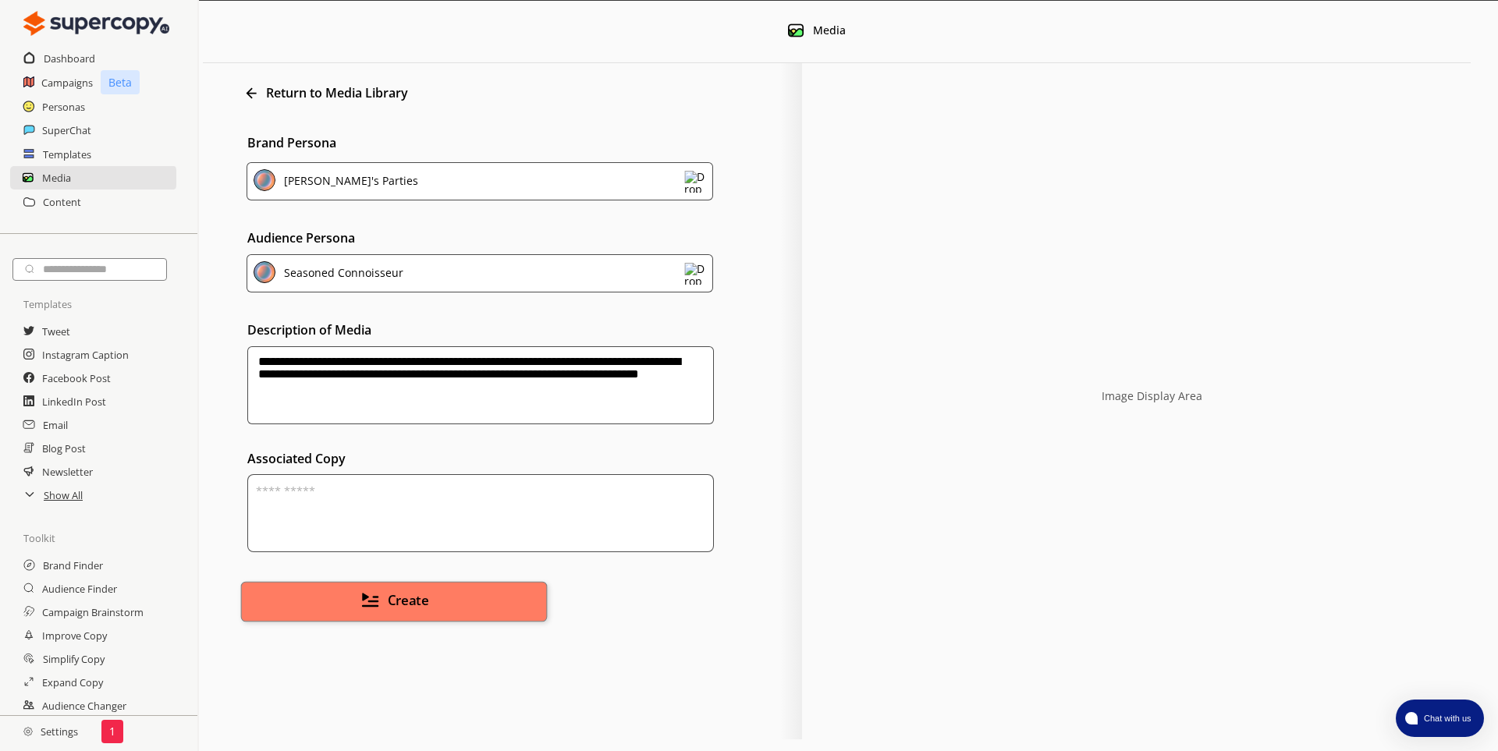
click at [395, 598] on span "Create" at bounding box center [408, 601] width 41 height 18
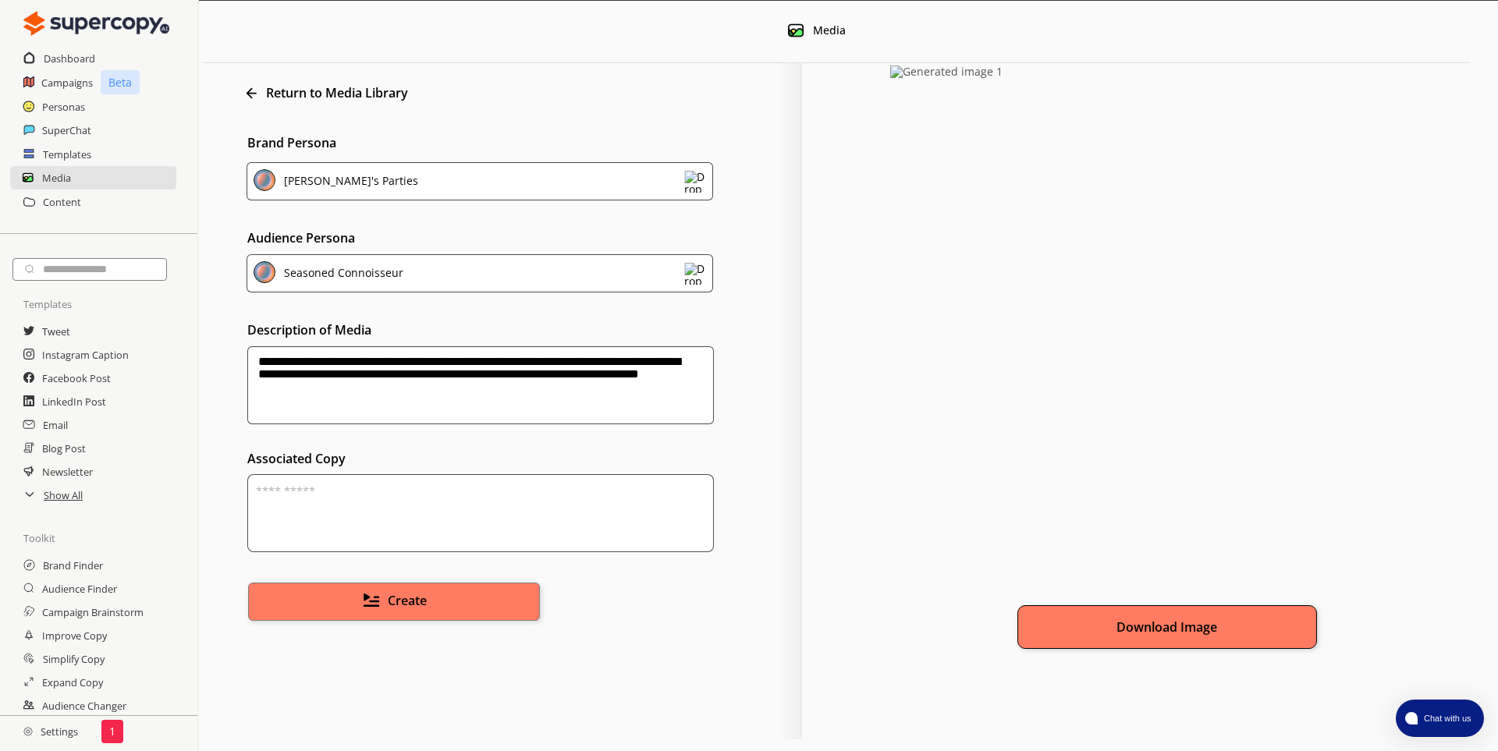
click at [1174, 630] on button "Download Image" at bounding box center [1167, 627] width 300 height 44
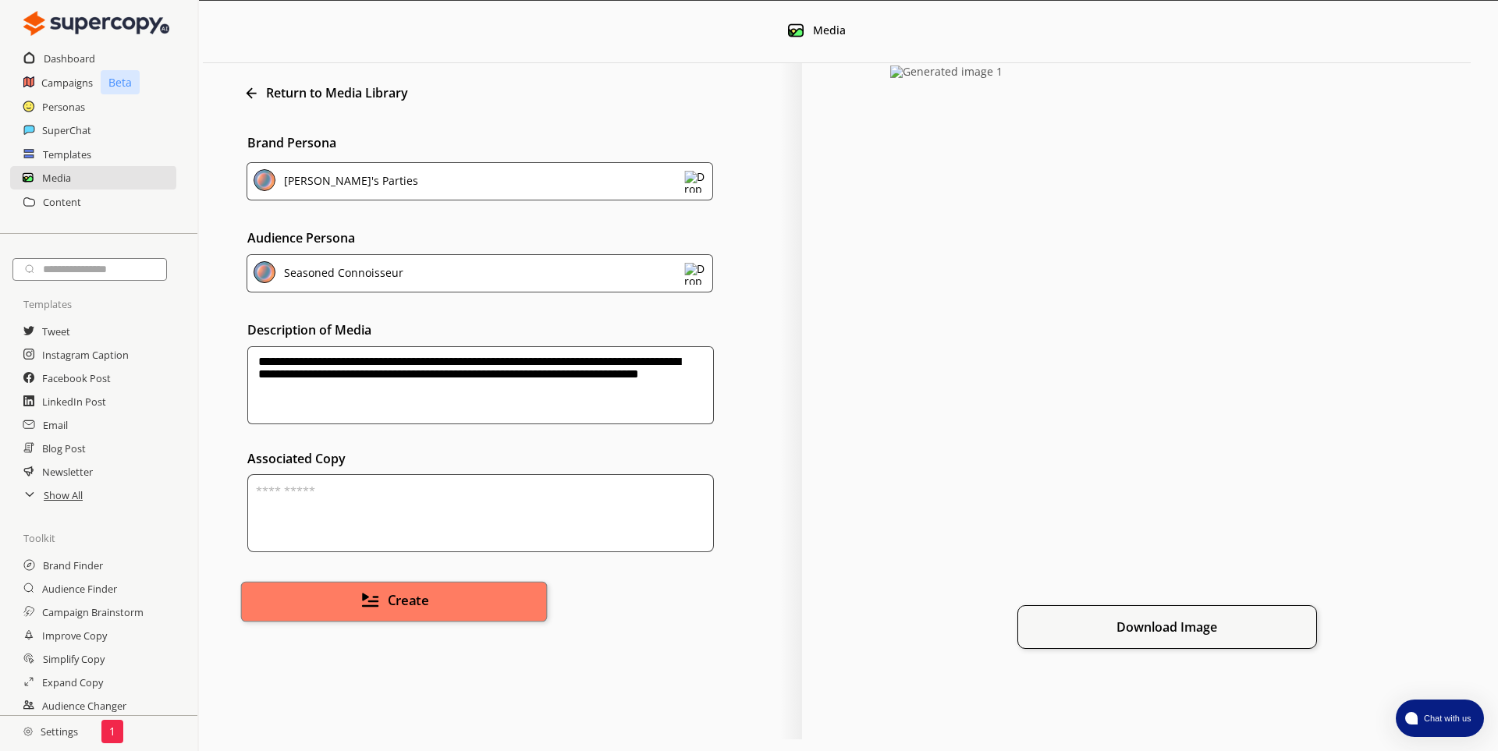
click at [371, 601] on img at bounding box center [370, 600] width 18 height 18
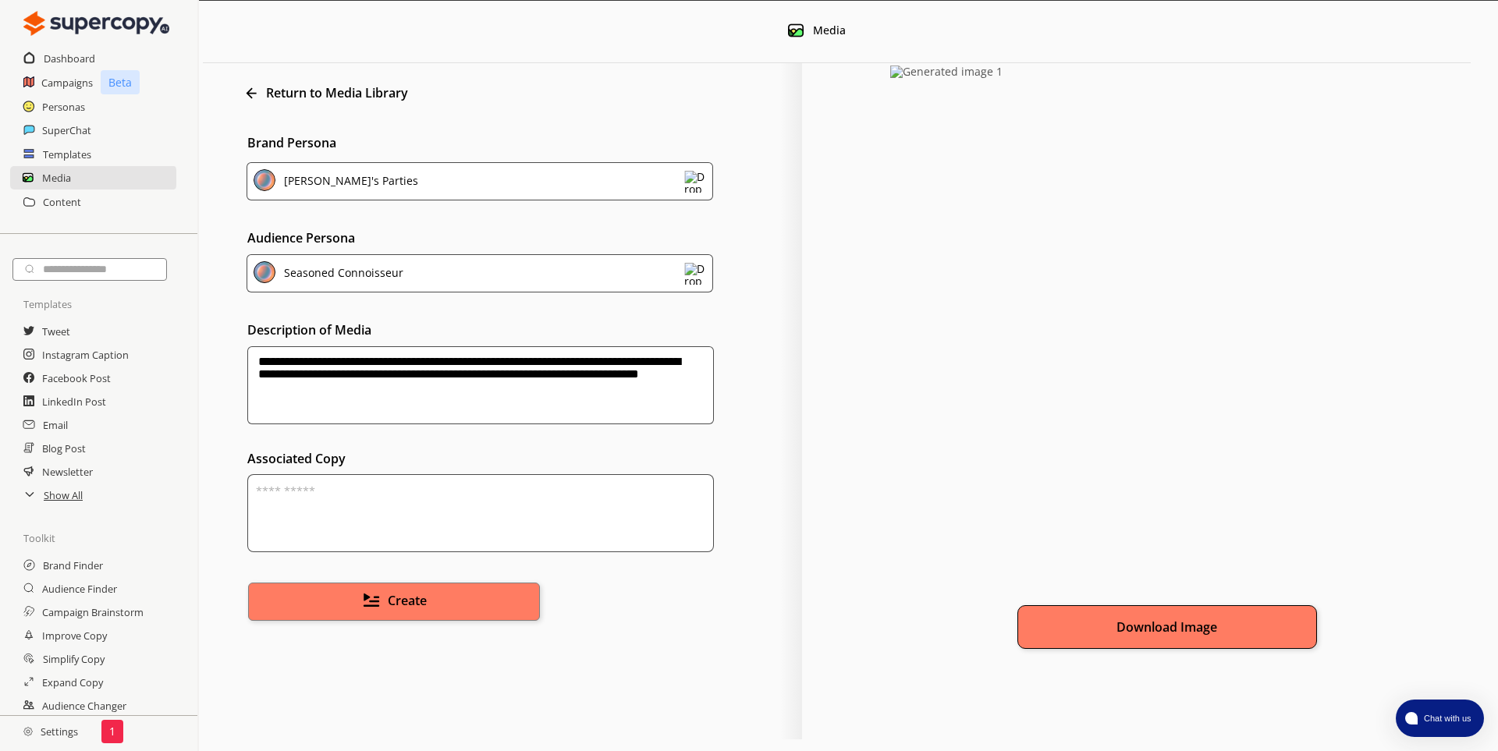
click at [1198, 631] on button "Download Image" at bounding box center [1167, 627] width 300 height 44
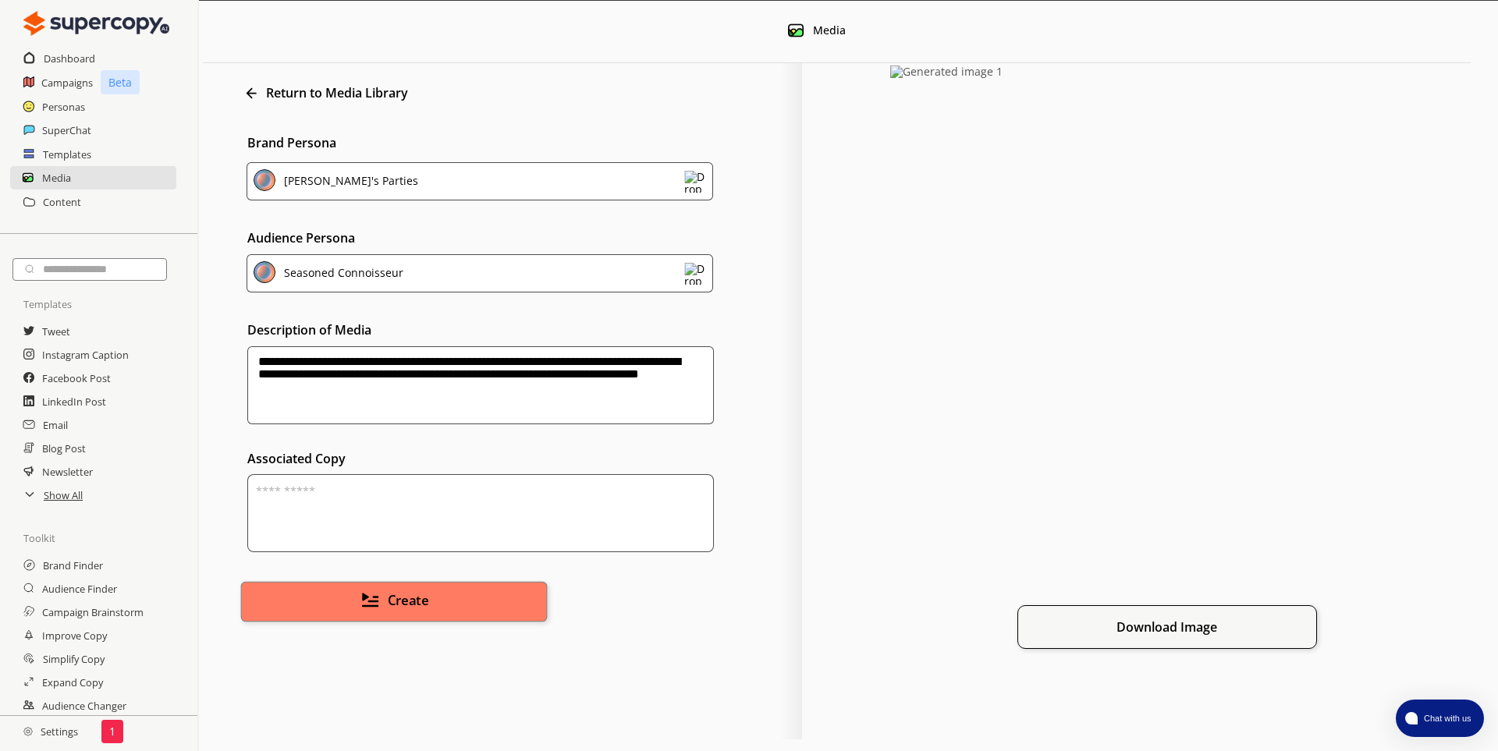
click at [407, 605] on span "Create" at bounding box center [408, 601] width 41 height 18
click at [424, 600] on span "Create" at bounding box center [408, 601] width 41 height 18
